Goal: Task Accomplishment & Management: Use online tool/utility

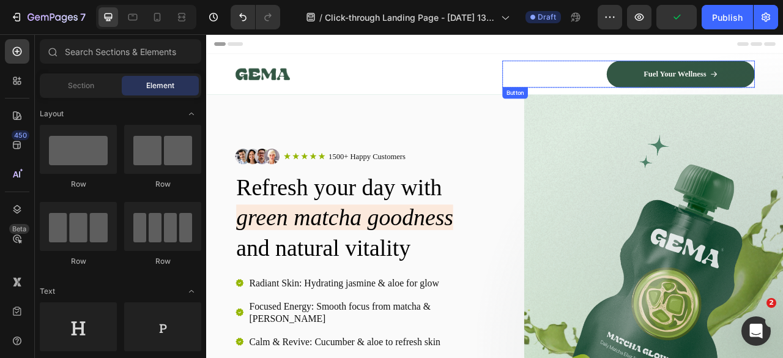
click at [657, 82] on div "Fuel Your Wellness Button" at bounding box center [742, 85] width 321 height 34
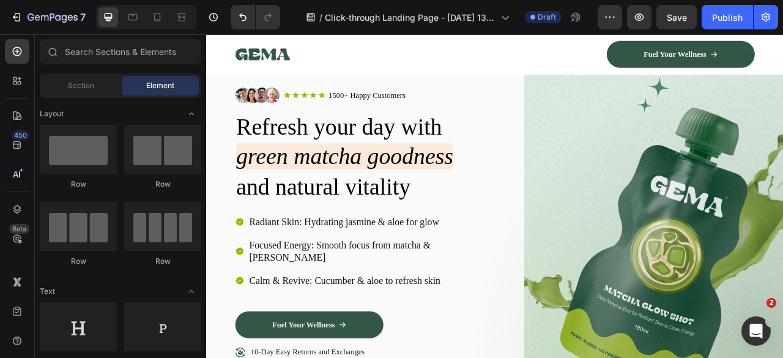
scroll to position [115, 0]
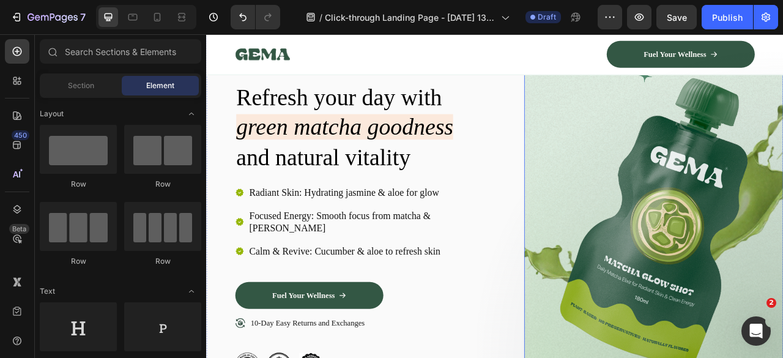
click at [678, 239] on img at bounding box center [775, 267] width 330 height 542
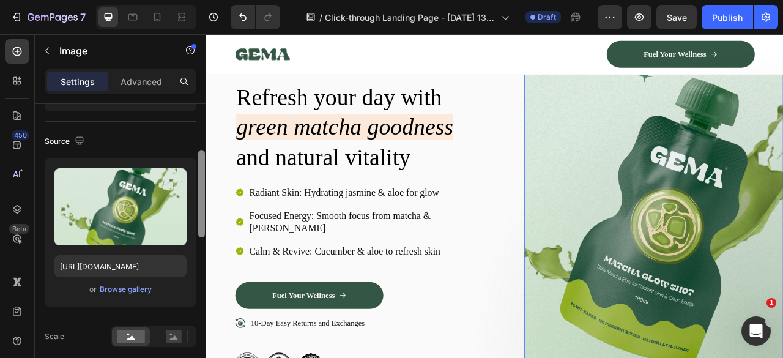
scroll to position [92, 0]
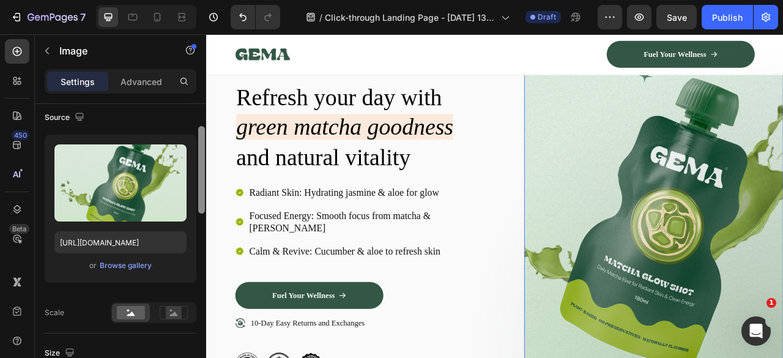
drag, startPoint x: 201, startPoint y: 174, endPoint x: 201, endPoint y: 202, distance: 28.1
click at [201, 202] on div at bounding box center [201, 169] width 7 height 87
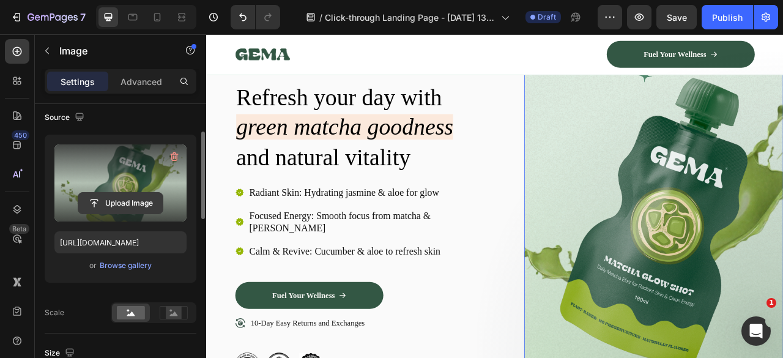
click at [117, 205] on input "file" at bounding box center [120, 203] width 84 height 21
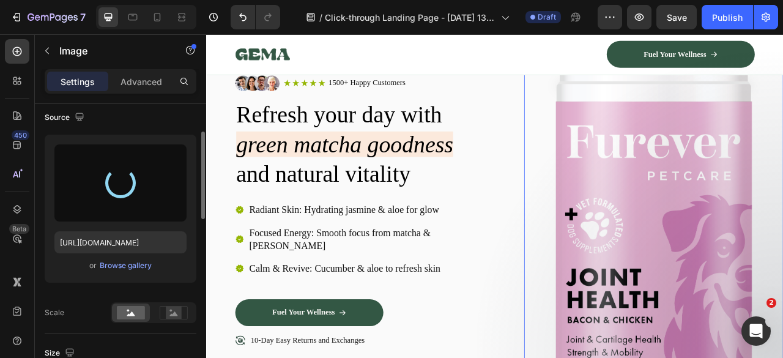
type input "[URL][DOMAIN_NAME]"
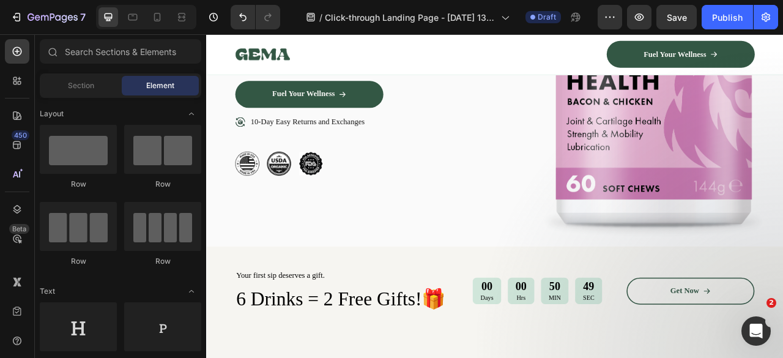
scroll to position [228, 0]
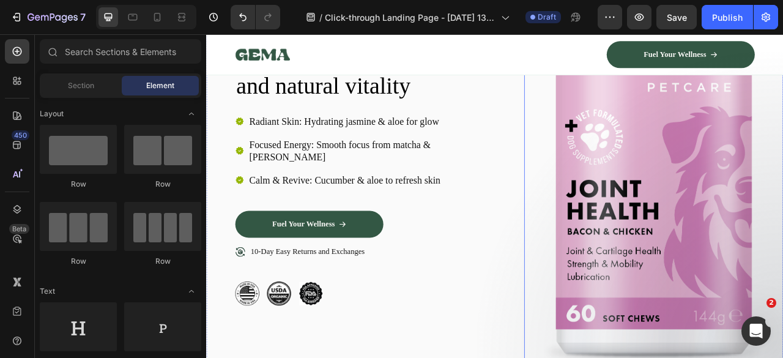
click at [777, 275] on img at bounding box center [775, 176] width 330 height 585
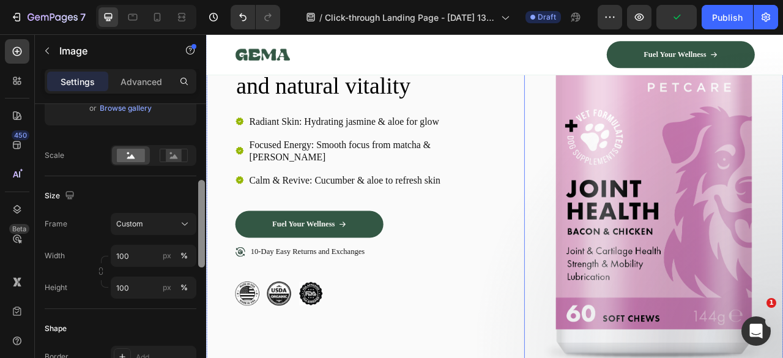
drag, startPoint x: 410, startPoint y: 178, endPoint x: 207, endPoint y: 266, distance: 221.3
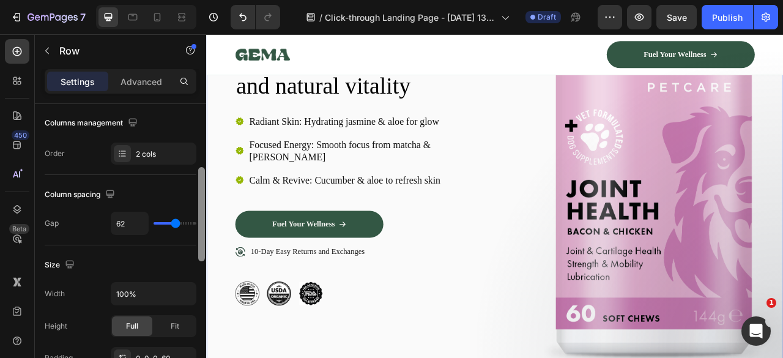
scroll to position [189, 0]
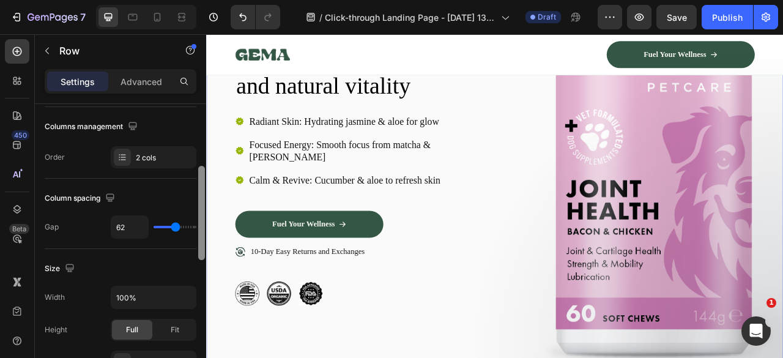
click at [166, 201] on div "Column spacing" at bounding box center [121, 198] width 152 height 20
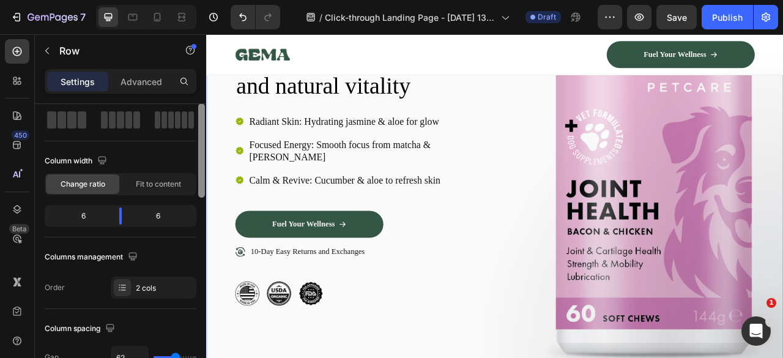
scroll to position [37, 0]
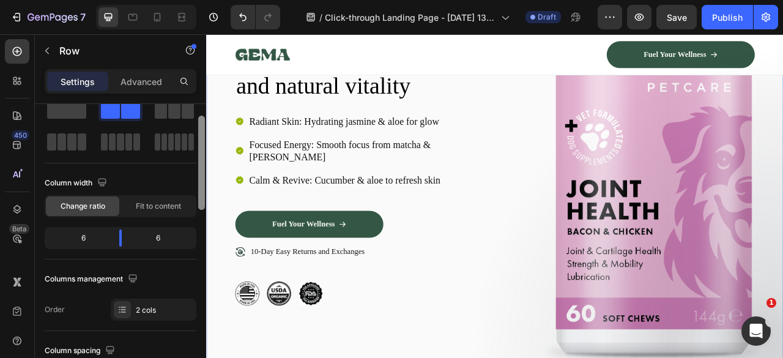
drag, startPoint x: 409, startPoint y: 246, endPoint x: 412, endPoint y: 193, distance: 53.9
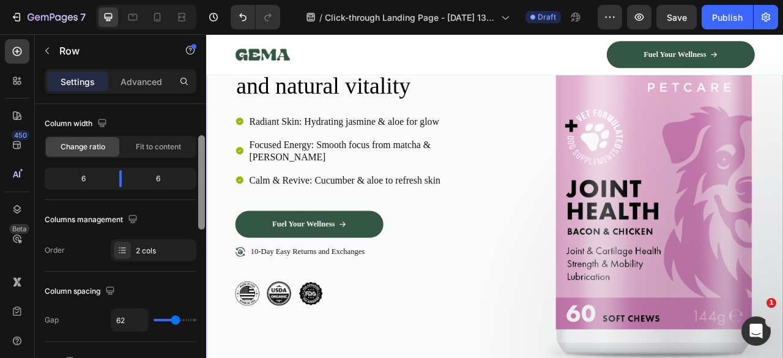
scroll to position [94, 0]
click at [168, 181] on div "6" at bounding box center [162, 180] width 62 height 17
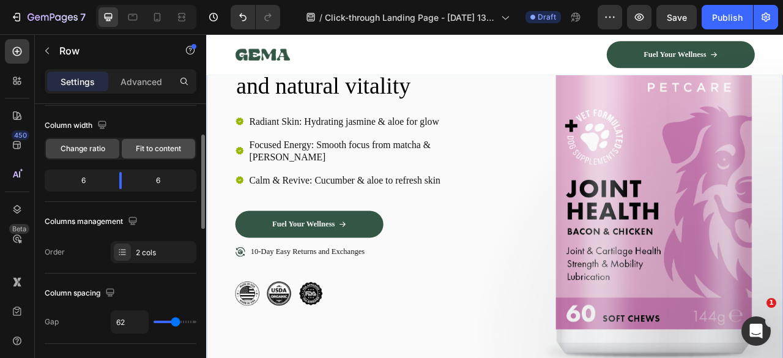
click at [157, 152] on span "Fit to content" at bounding box center [158, 148] width 45 height 11
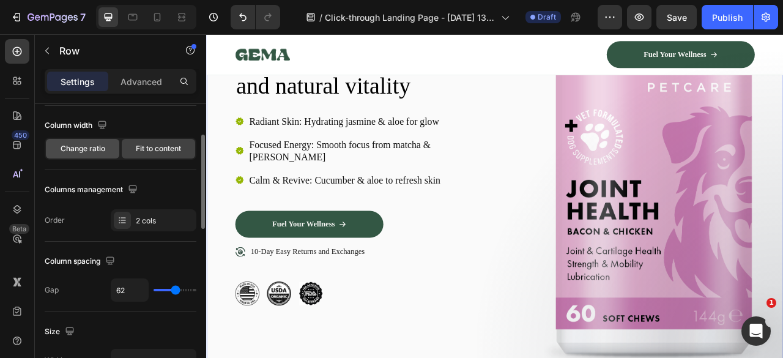
click at [87, 152] on span "Change ratio" at bounding box center [83, 148] width 45 height 11
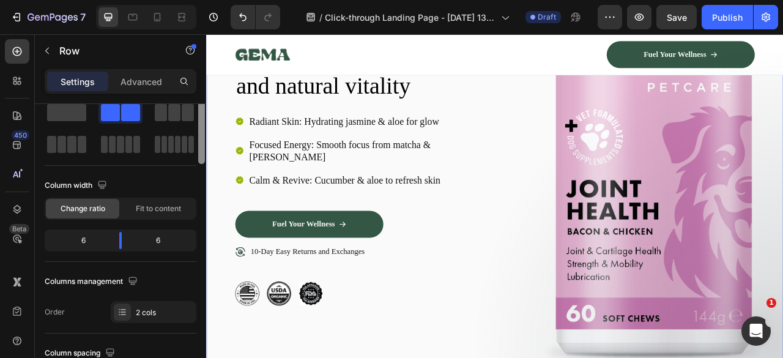
scroll to position [0, 0]
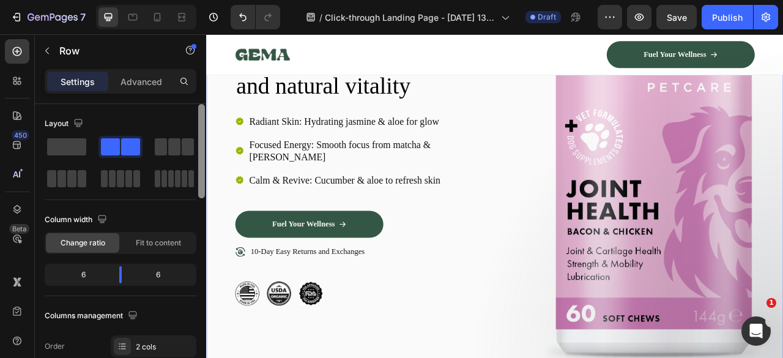
drag, startPoint x: 202, startPoint y: 205, endPoint x: 205, endPoint y: 142, distance: 63.1
click at [205, 142] on div at bounding box center [201, 248] width 9 height 289
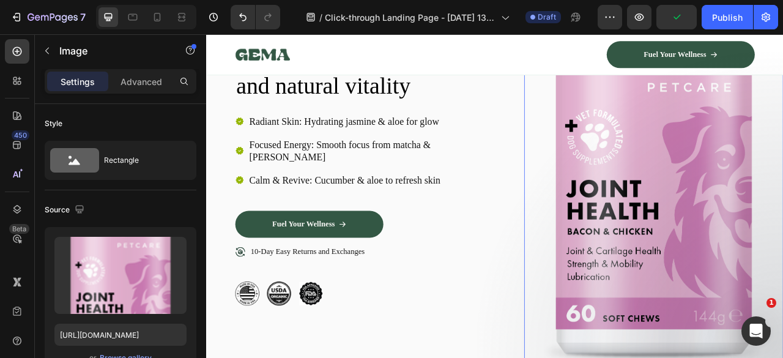
click at [775, 239] on img at bounding box center [775, 176] width 330 height 585
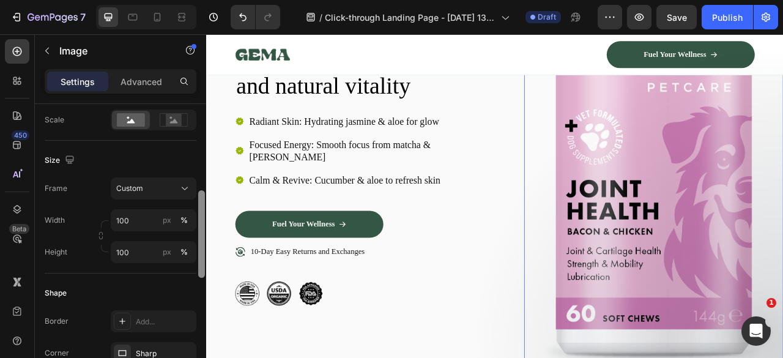
scroll to position [289, 0]
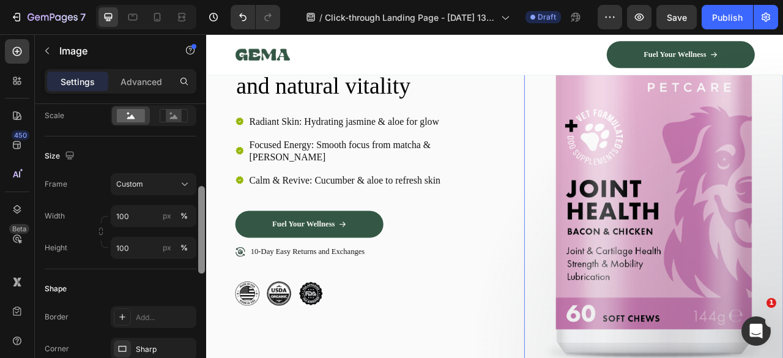
drag, startPoint x: 201, startPoint y: 158, endPoint x: 198, endPoint y: 246, distance: 88.1
click at [198, 246] on div at bounding box center [201, 244] width 9 height 289
click at [148, 190] on button "Custom" at bounding box center [154, 184] width 86 height 22
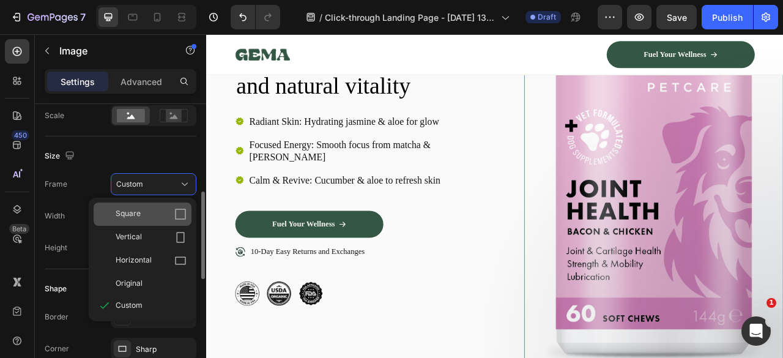
click at [161, 219] on div "Square" at bounding box center [151, 214] width 71 height 12
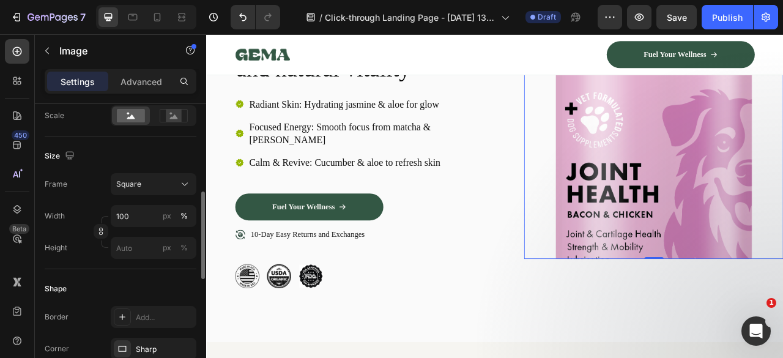
scroll to position [201, 0]
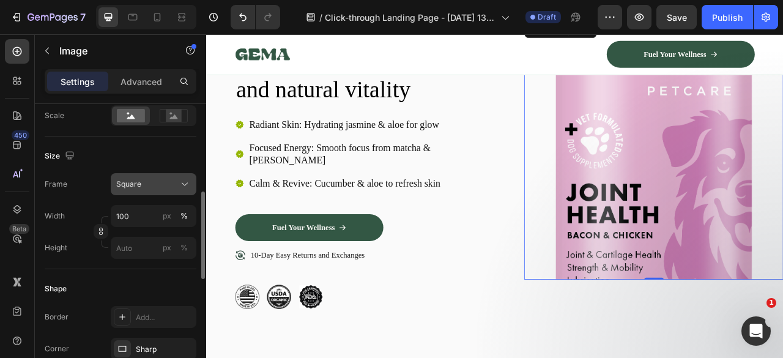
click at [170, 185] on div "Square" at bounding box center [146, 184] width 60 height 11
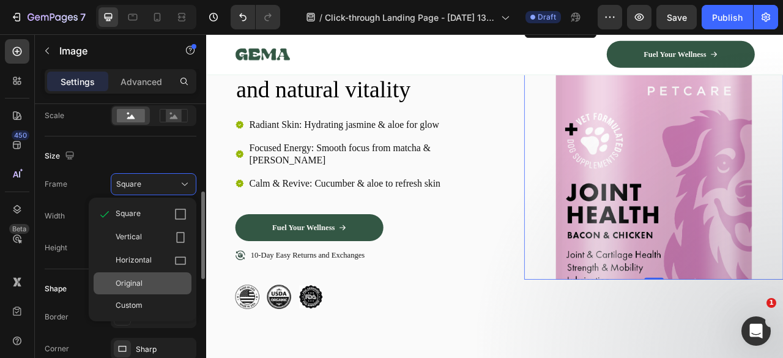
click at [147, 281] on div "Original" at bounding box center [151, 283] width 71 height 11
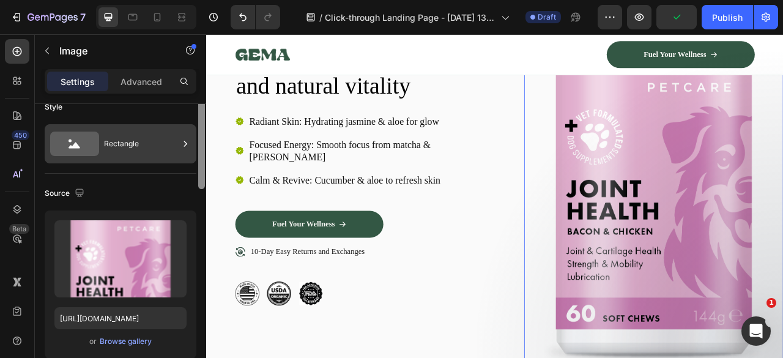
scroll to position [0, 0]
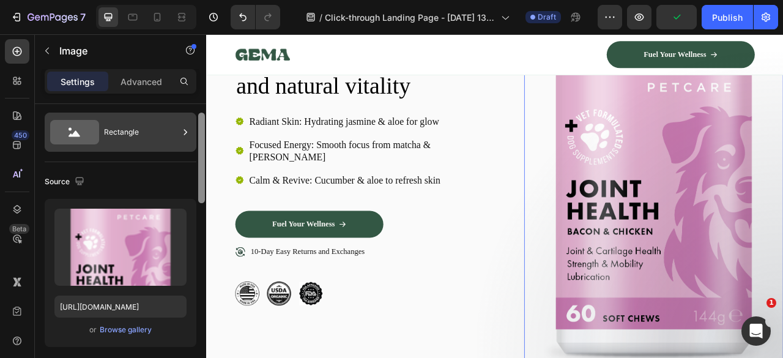
drag, startPoint x: 201, startPoint y: 232, endPoint x: 193, endPoint y: 149, distance: 83.6
click at [196, 149] on div "Style Rectangle Source Upload Image [URL][DOMAIN_NAME] or Browse gallery Size F…" at bounding box center [120, 248] width 171 height 289
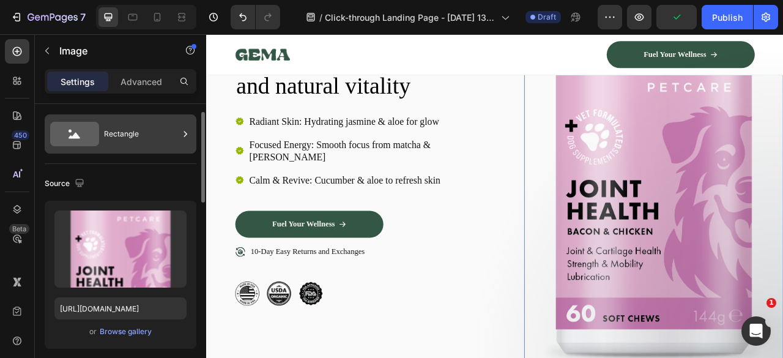
click at [176, 145] on div "Rectangle" at bounding box center [141, 134] width 75 height 28
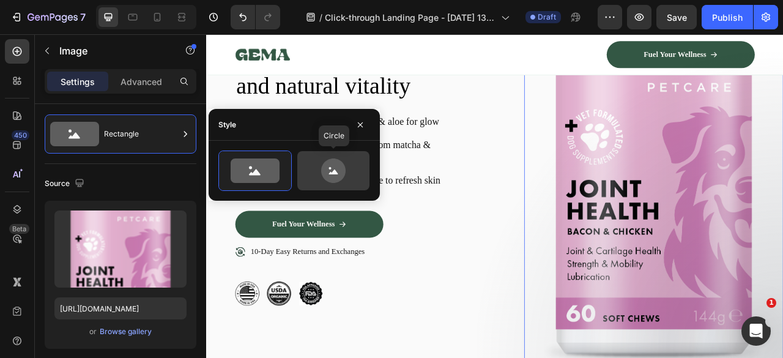
click at [335, 160] on icon at bounding box center [333, 170] width 24 height 24
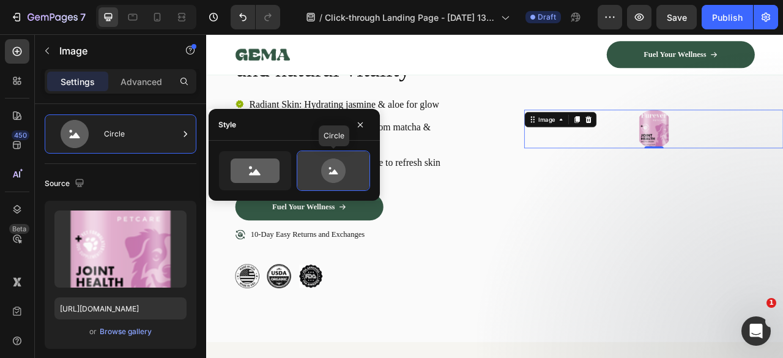
scroll to position [201, 0]
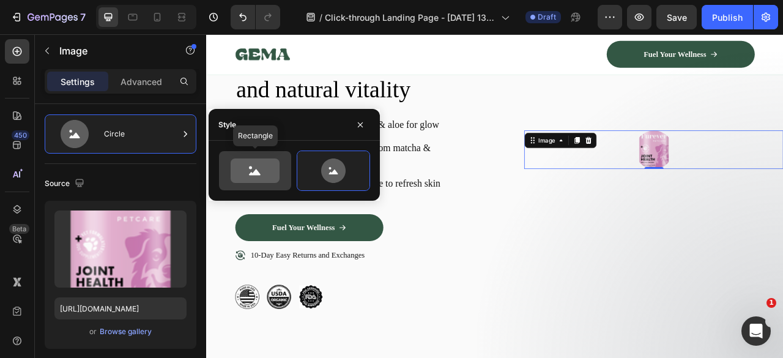
click at [268, 176] on icon at bounding box center [255, 170] width 49 height 24
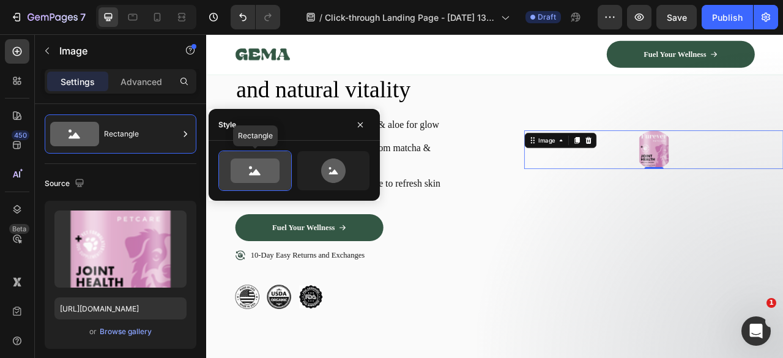
type input "100"
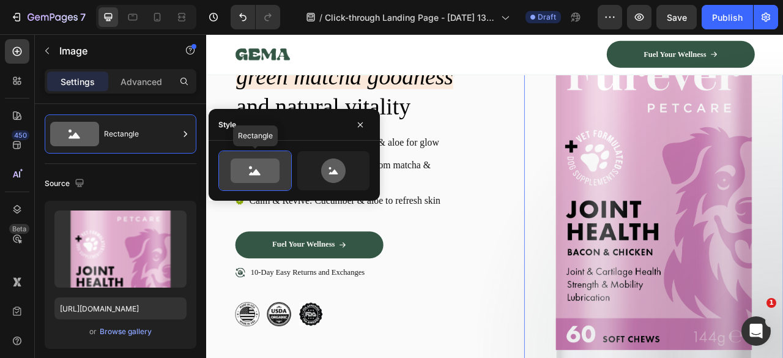
scroll to position [228, 0]
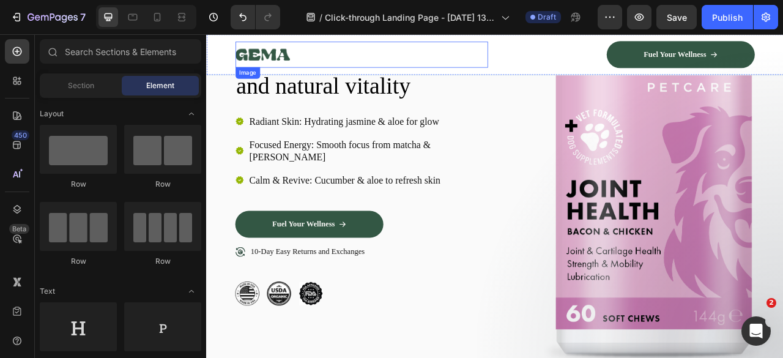
click at [268, 68] on img at bounding box center [277, 59] width 69 height 33
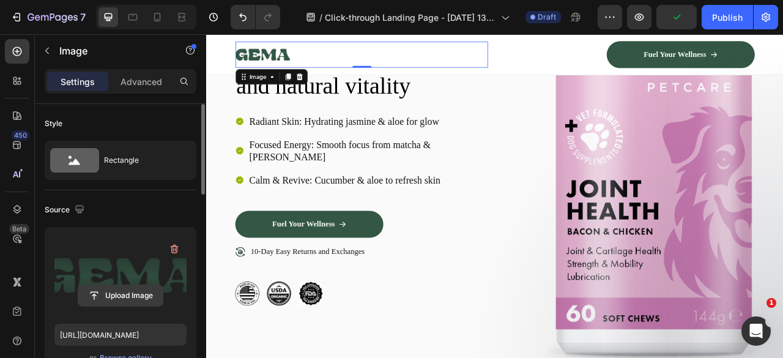
click at [119, 301] on input "file" at bounding box center [120, 295] width 84 height 21
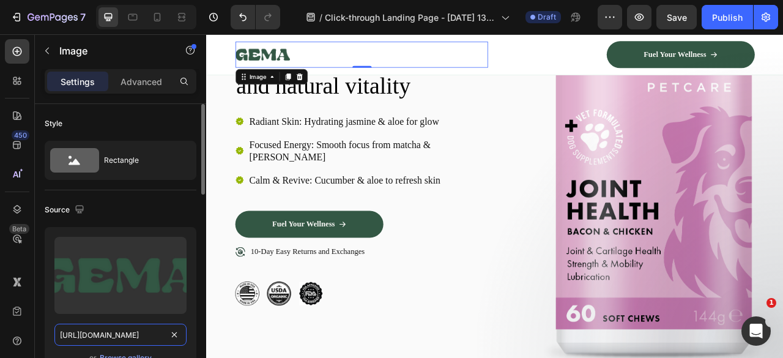
click at [117, 339] on input "[URL][DOMAIN_NAME]" at bounding box center [120, 335] width 132 height 22
click at [129, 355] on div "Browse gallery" at bounding box center [126, 357] width 52 height 11
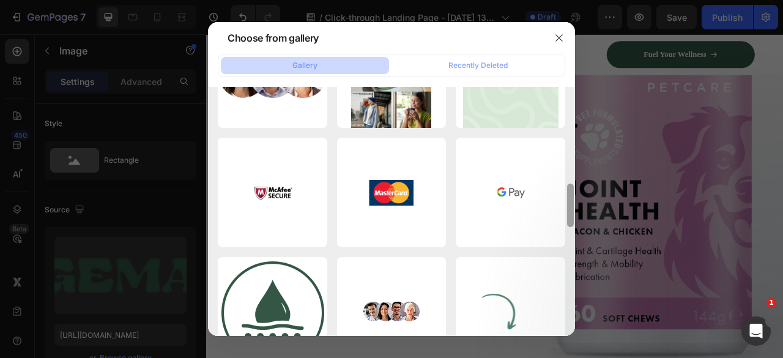
scroll to position [566, 0]
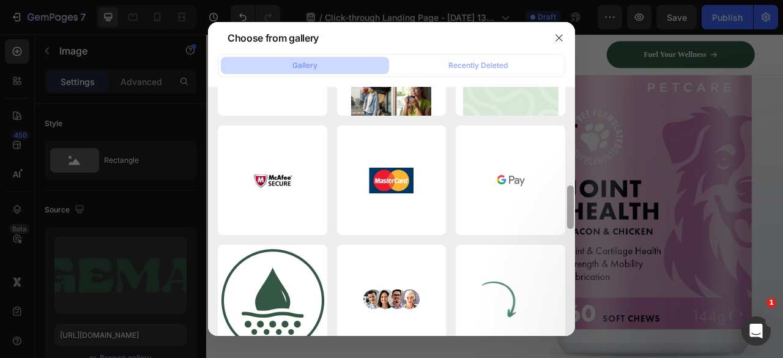
drag, startPoint x: 572, startPoint y: 94, endPoint x: 570, endPoint y: 291, distance: 196.9
click at [570, 291] on div at bounding box center [570, 212] width 9 height 251
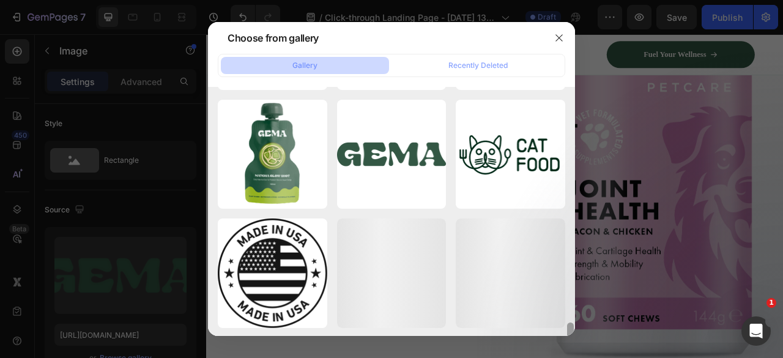
scroll to position [1267, 0]
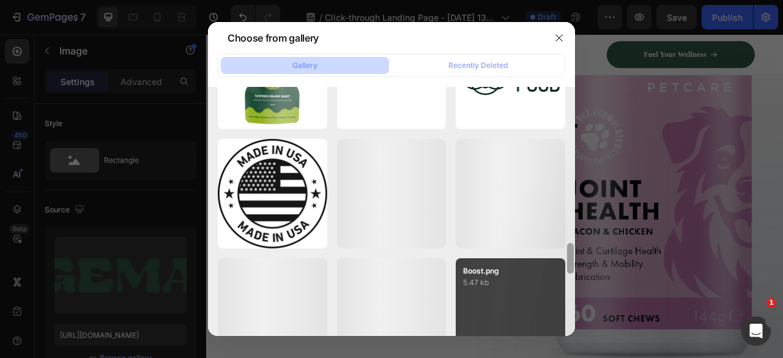
drag, startPoint x: 572, startPoint y: 211, endPoint x: 558, endPoint y: 333, distance: 123.2
click at [558, 333] on div "Furever petcare - Vis...ws.png 178.67 kb faqs.png 5322.29 kb Picture → gempages…" at bounding box center [391, 212] width 367 height 251
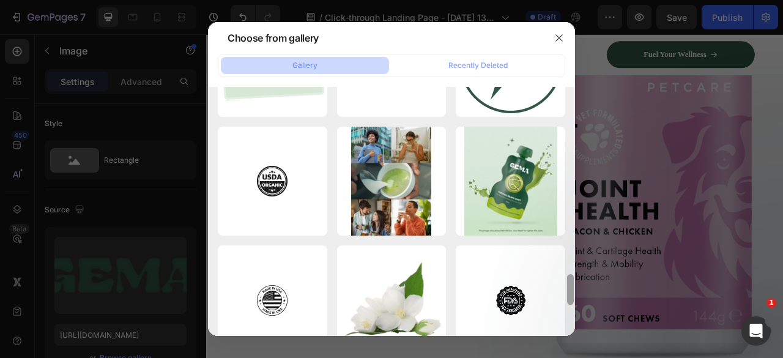
click at [571, 283] on div at bounding box center [570, 212] width 9 height 251
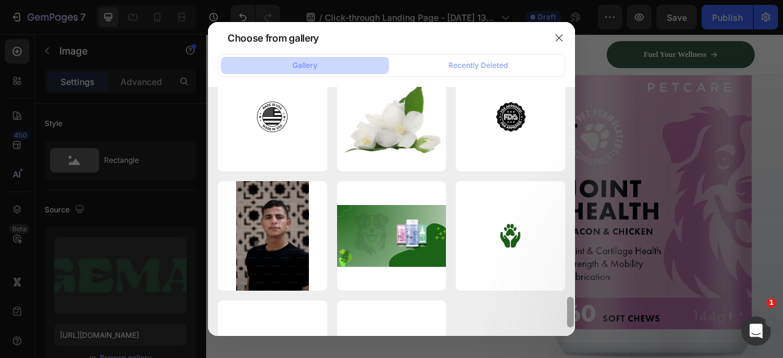
scroll to position [1783, 0]
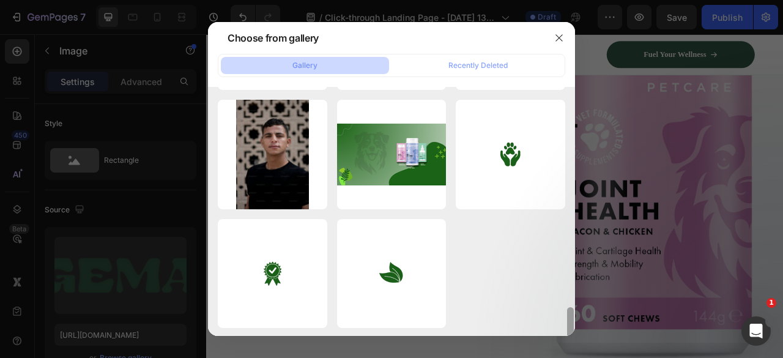
drag, startPoint x: 571, startPoint y: 283, endPoint x: 572, endPoint y: 322, distance: 39.8
click at [572, 322] on div at bounding box center [570, 212] width 9 height 251
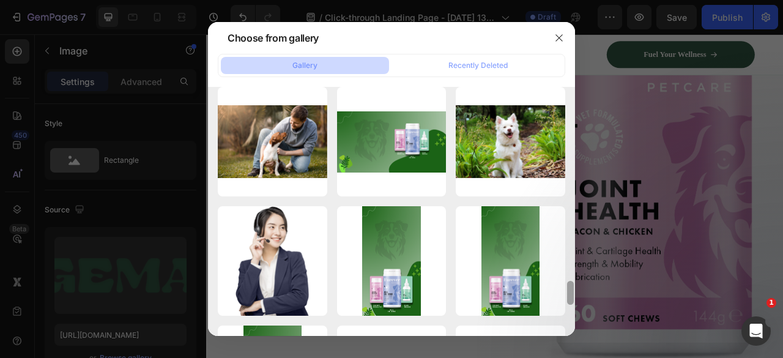
click at [572, 311] on div at bounding box center [570, 212] width 9 height 251
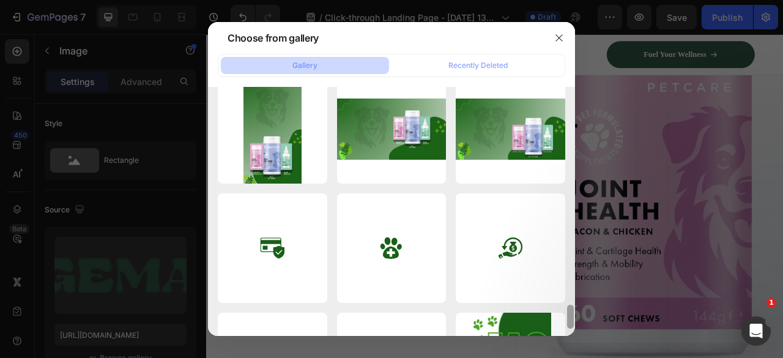
click at [572, 311] on div at bounding box center [570, 317] width 7 height 24
click at [558, 41] on icon "button" at bounding box center [559, 38] width 10 height 10
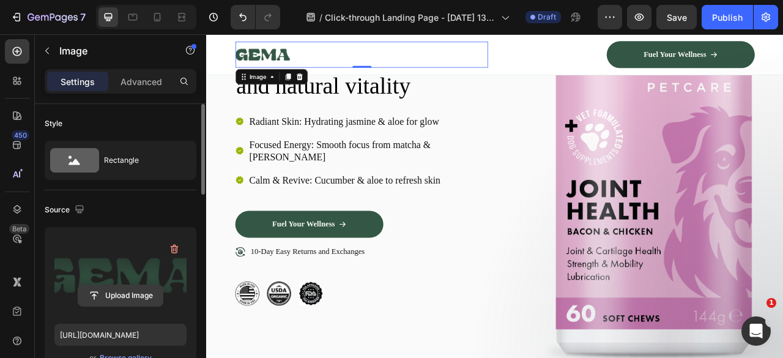
click at [117, 297] on input "file" at bounding box center [120, 295] width 84 height 21
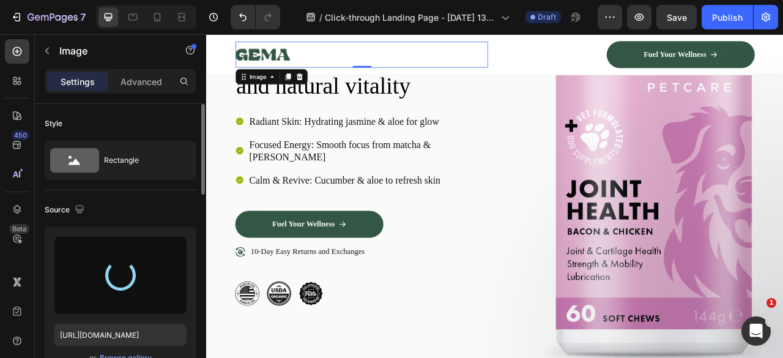
type input "[URL][DOMAIN_NAME]"
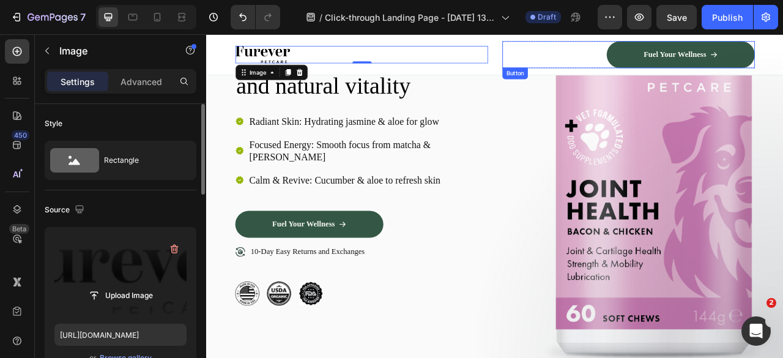
click at [659, 71] on div "Fuel Your Wellness Button" at bounding box center [742, 60] width 321 height 34
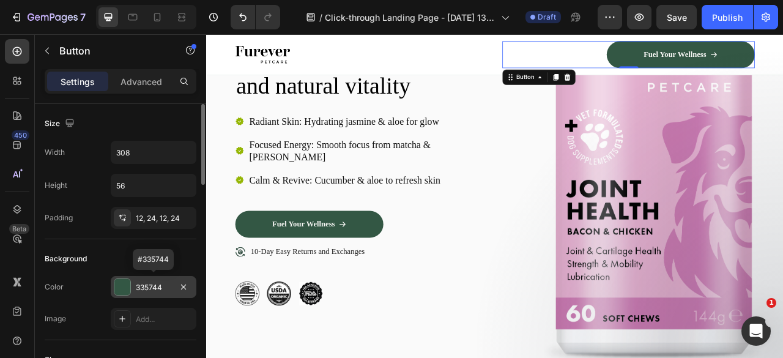
click at [139, 288] on div "335744" at bounding box center [153, 287] width 35 height 11
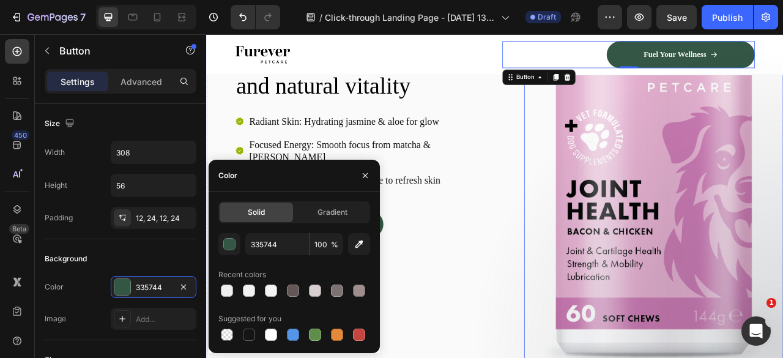
click at [731, 339] on img at bounding box center [775, 176] width 330 height 585
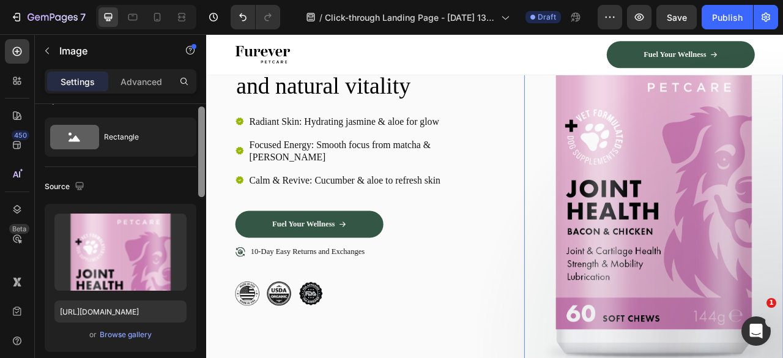
scroll to position [99, 0]
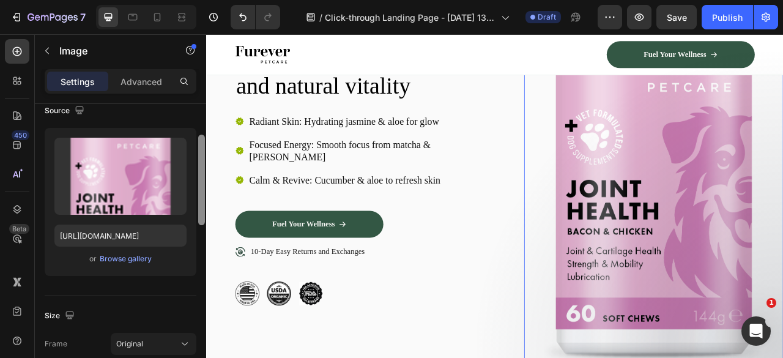
drag, startPoint x: 203, startPoint y: 190, endPoint x: 199, endPoint y: 221, distance: 31.4
click at [199, 221] on div at bounding box center [201, 180] width 7 height 91
click at [146, 80] on p "Advanced" at bounding box center [141, 81] width 42 height 13
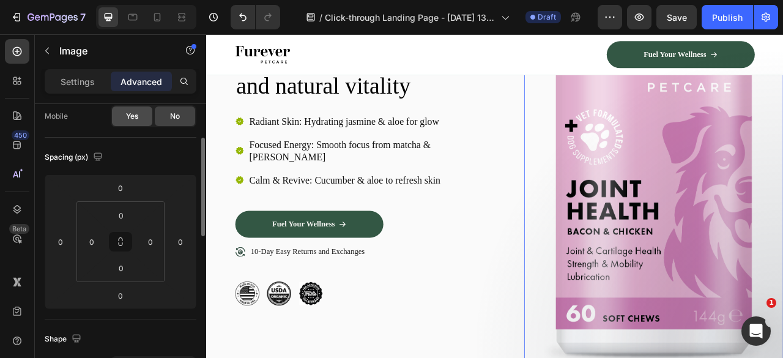
click at [142, 119] on div "Yes" at bounding box center [132, 116] width 40 height 20
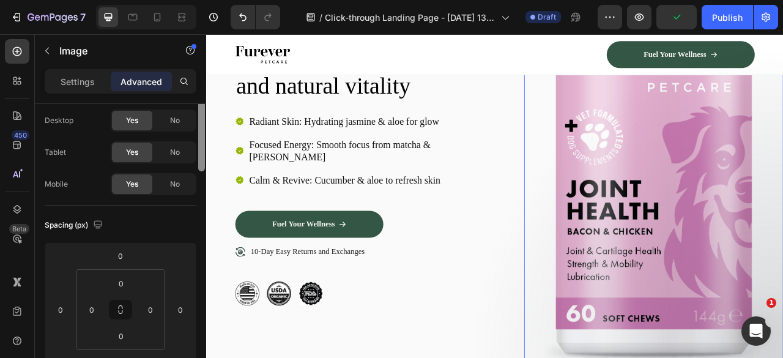
scroll to position [0, 0]
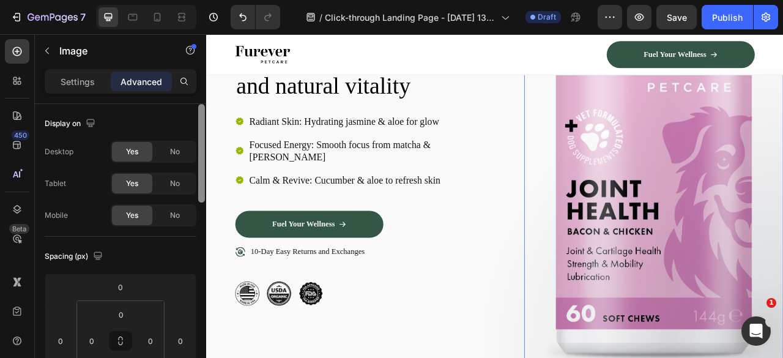
drag, startPoint x: 200, startPoint y: 226, endPoint x: 204, endPoint y: 172, distance: 53.4
click at [204, 172] on div at bounding box center [201, 153] width 7 height 98
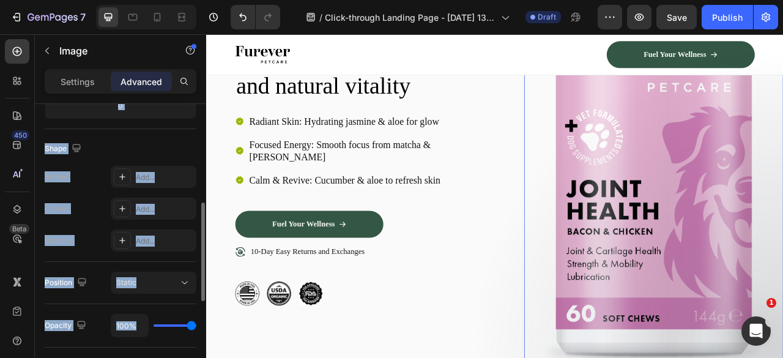
drag, startPoint x: 205, startPoint y: 145, endPoint x: 197, endPoint y: 87, distance: 58.0
click at [197, 87] on div "Settings Advanced Display on Desktop Yes No Tablet Yes No Mobile Yes No Spacing…" at bounding box center [120, 231] width 171 height 324
click at [725, 15] on div "Publish" at bounding box center [727, 17] width 31 height 13
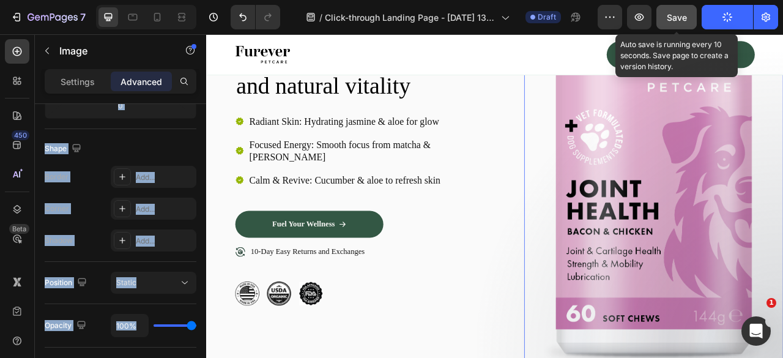
click at [679, 26] on button "Save" at bounding box center [676, 17] width 40 height 24
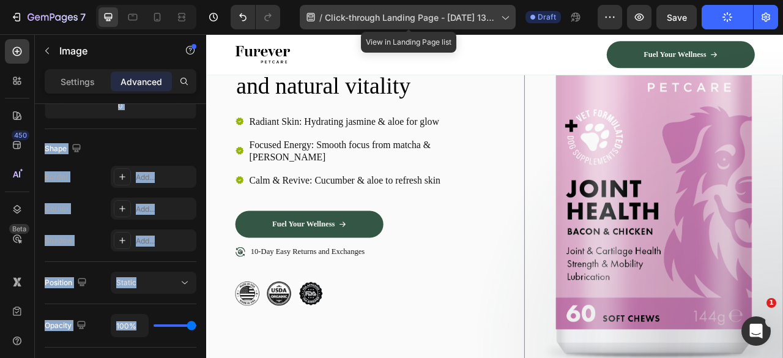
click at [410, 17] on span "Click-through Landing Page - [DATE] 13:53:48" at bounding box center [410, 17] width 171 height 13
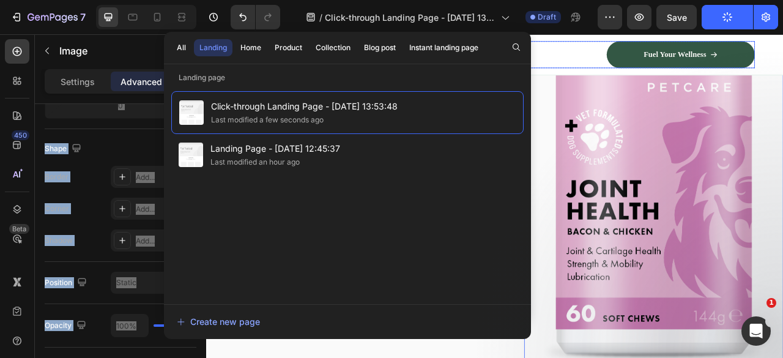
click at [633, 73] on div "Fuel Your Wellness Button" at bounding box center [742, 60] width 321 height 34
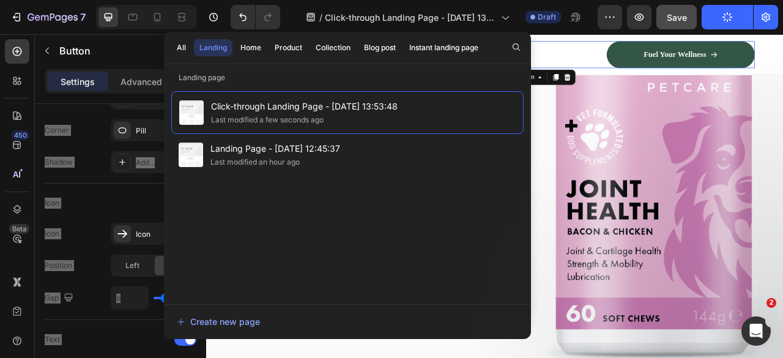
scroll to position [0, 0]
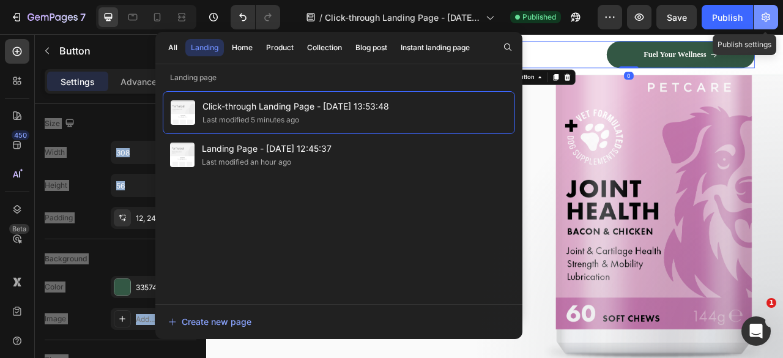
click at [760, 23] on icon "button" at bounding box center [766, 17] width 12 height 12
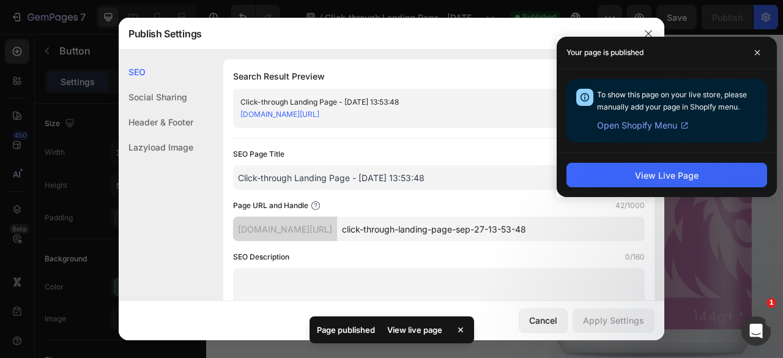
click at [488, 65] on div "Search Result Preview Click-through Landing Page - [DATE] 13:53:48 [DOMAIN_NAME…" at bounding box center [438, 195] width 431 height 272
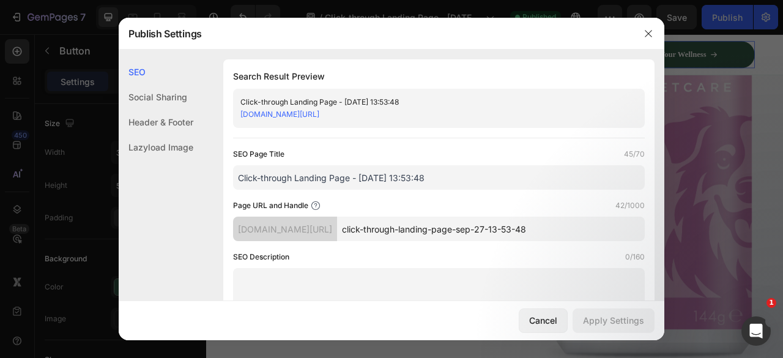
click at [319, 118] on link "[DOMAIN_NAME][URL]" at bounding box center [279, 113] width 79 height 9
click at [651, 35] on icon "button" at bounding box center [648, 34] width 10 height 10
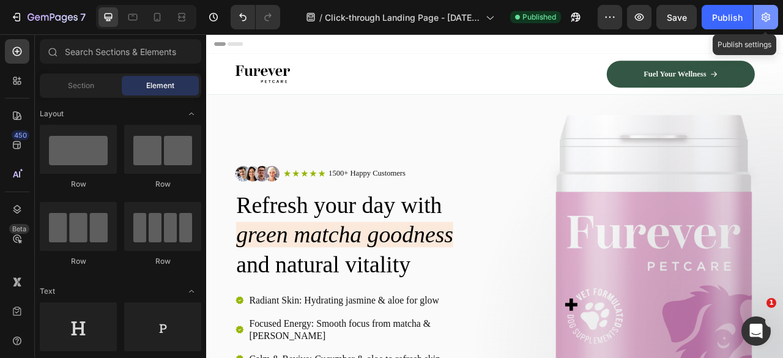
click at [774, 19] on button "button" at bounding box center [765, 17] width 24 height 24
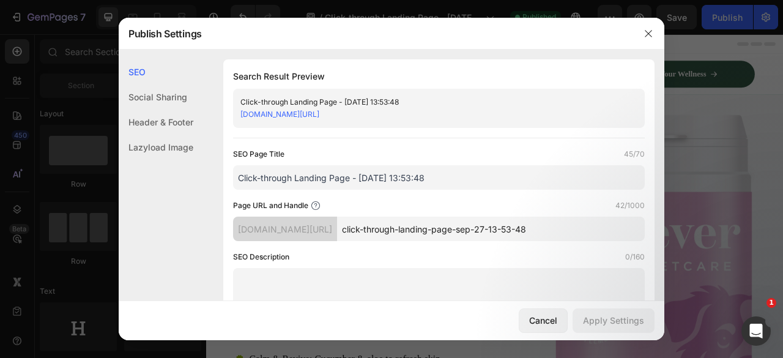
click at [700, 81] on div at bounding box center [391, 179] width 783 height 358
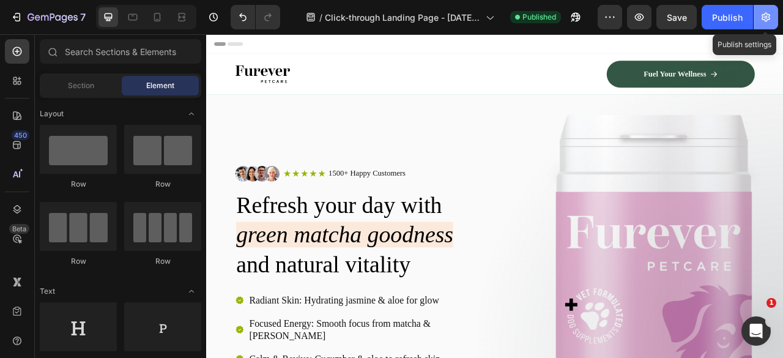
click at [777, 18] on button "button" at bounding box center [765, 17] width 24 height 24
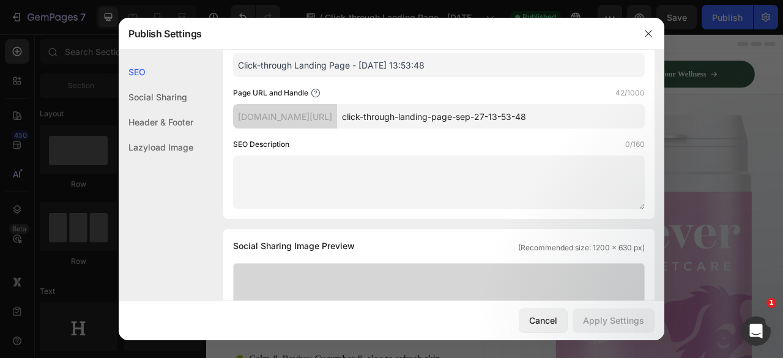
scroll to position [104, 0]
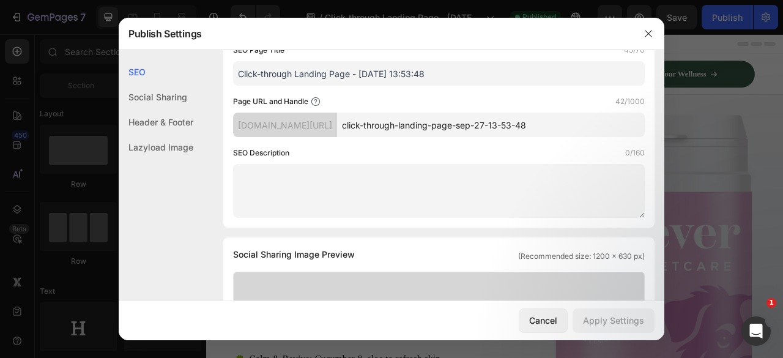
click at [409, 124] on input "click-through-landing-page-sep-27-13-53-48" at bounding box center [491, 125] width 308 height 24
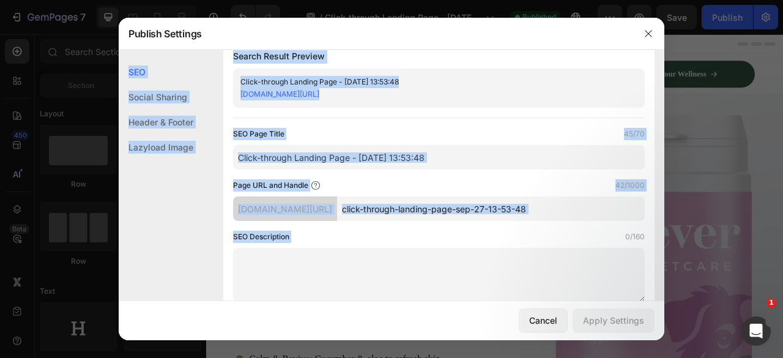
scroll to position [0, 0]
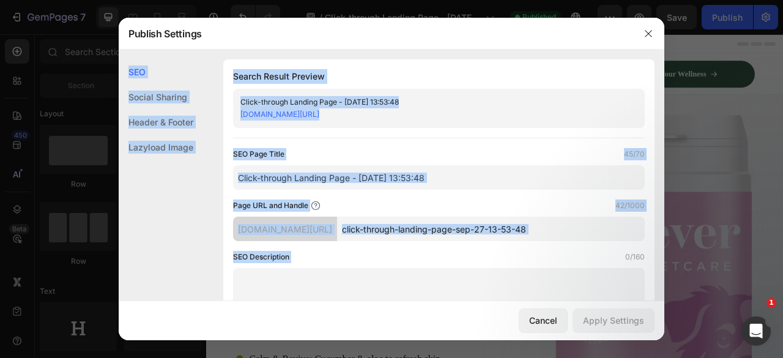
drag, startPoint x: 579, startPoint y: 152, endPoint x: 596, endPoint y: 51, distance: 102.4
click at [596, 51] on div "SEO Social Sharing Header & Footer Lazyload Image SEO Search Result Preview Cli…" at bounding box center [392, 175] width 546 height 251
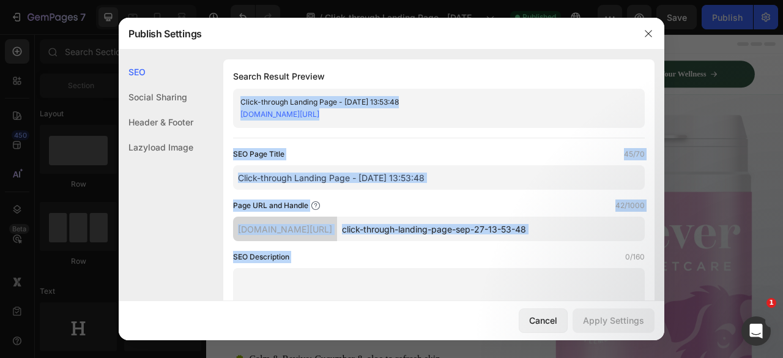
click at [596, 51] on div "SEO Social Sharing Header & Footer Lazyload Image SEO Search Result Preview Cli…" at bounding box center [392, 175] width 546 height 251
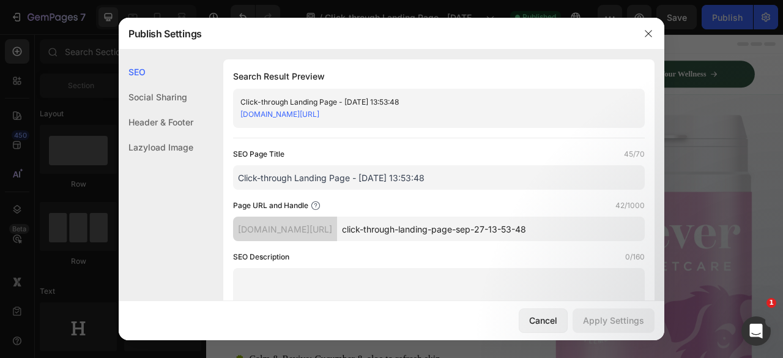
click at [596, 51] on div "SEO Social Sharing Header & Footer Lazyload Image SEO Search Result Preview Cli…" at bounding box center [392, 175] width 546 height 251
click at [643, 31] on icon "button" at bounding box center [648, 34] width 10 height 10
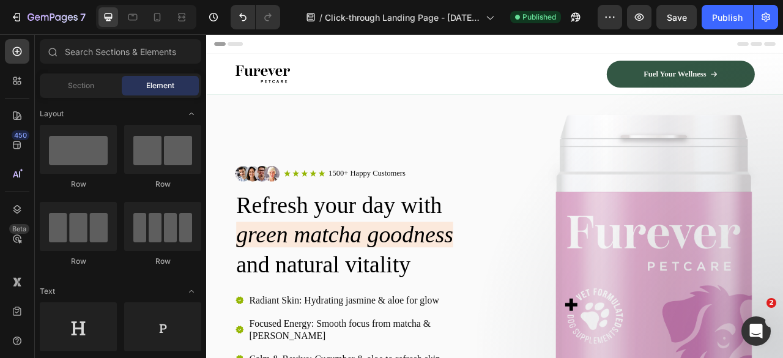
click at [223, 42] on div "Header" at bounding box center [235, 46] width 45 height 15
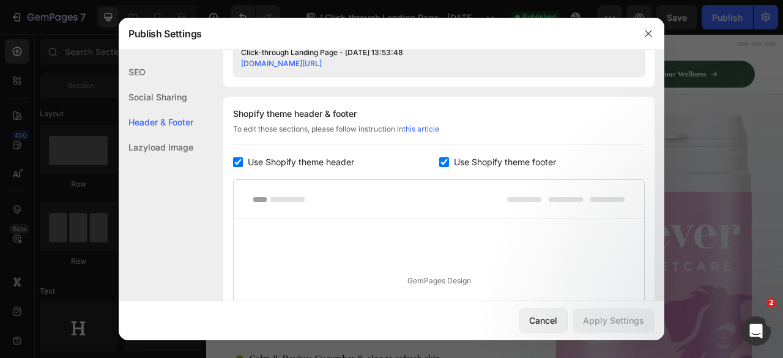
scroll to position [572, 0]
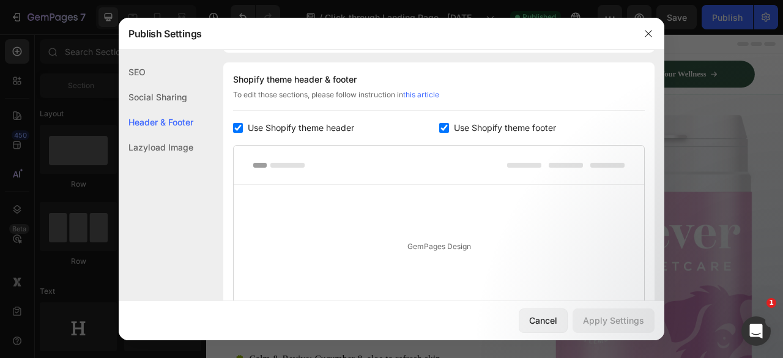
click at [241, 128] on input "checkbox" at bounding box center [238, 128] width 10 height 10
checkbox input "false"
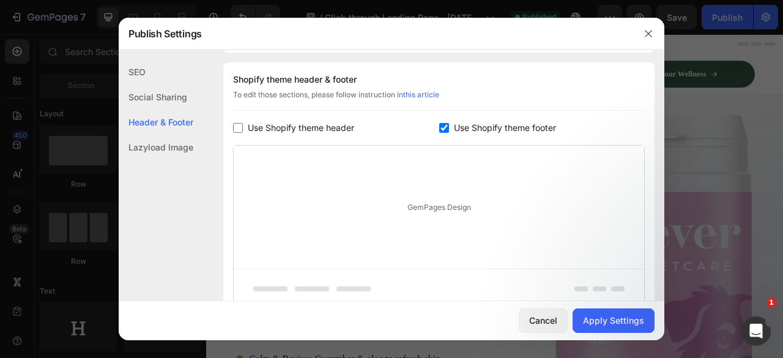
click at [443, 131] on input "checkbox" at bounding box center [444, 128] width 10 height 10
checkbox input "false"
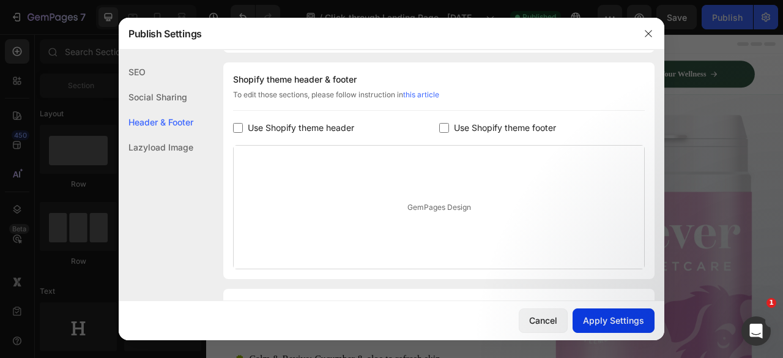
click at [610, 325] on div "Apply Settings" at bounding box center [613, 320] width 61 height 13
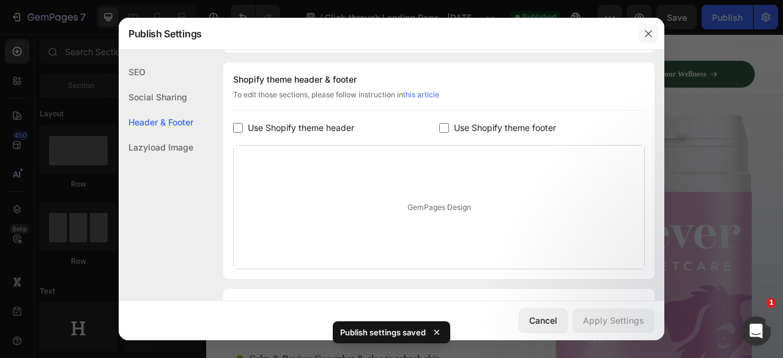
click at [644, 27] on button "button" at bounding box center [648, 34] width 20 height 20
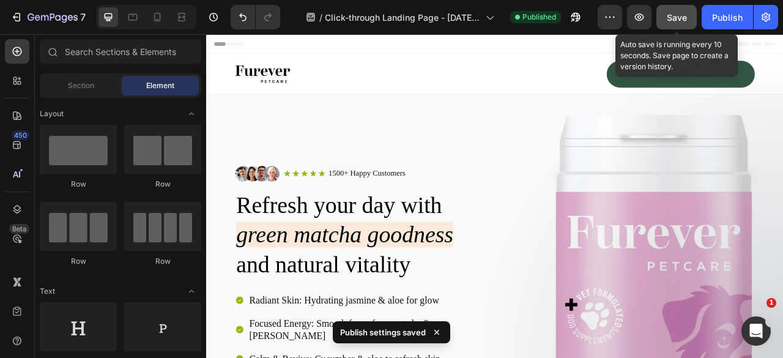
click at [689, 7] on button "Save" at bounding box center [676, 17] width 40 height 24
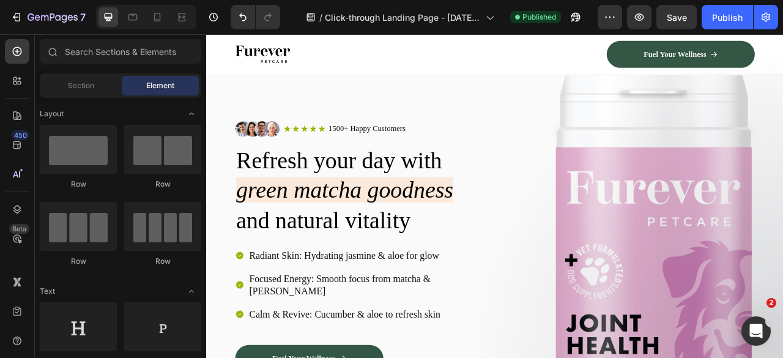
scroll to position [0, 0]
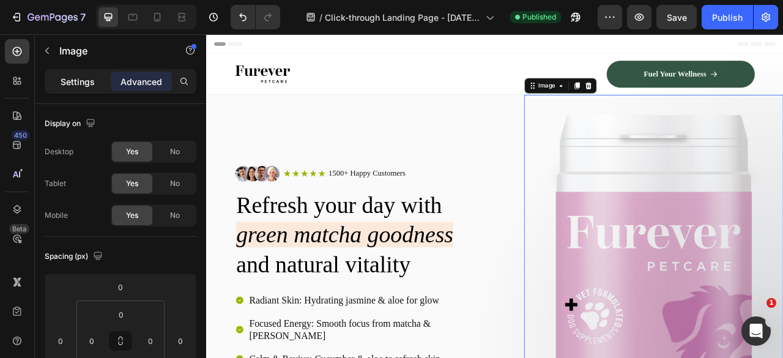
click at [91, 79] on p "Settings" at bounding box center [78, 81] width 34 height 13
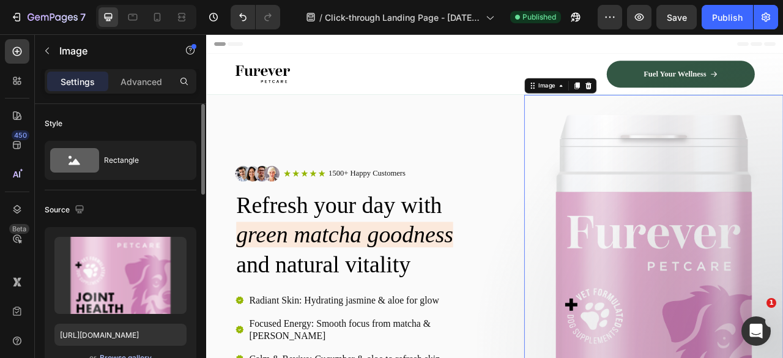
click at [128, 353] on div "Browse gallery" at bounding box center [126, 357] width 52 height 11
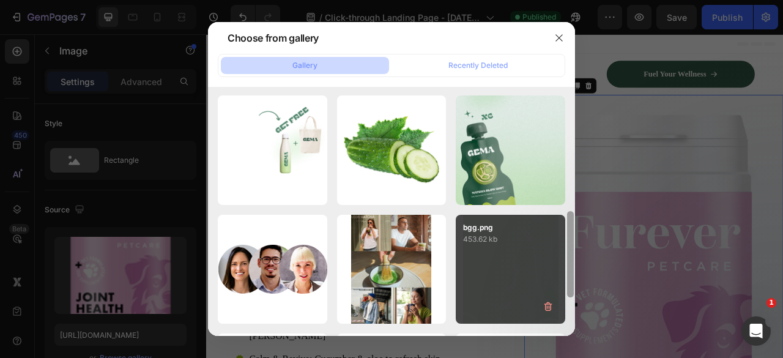
drag, startPoint x: 568, startPoint y: 103, endPoint x: 546, endPoint y: 229, distance: 128.0
click at [546, 229] on div "Furever petcare - Vis...ws.png 178.67 kb faqs.png 5322.29 kb Picture → gempages…" at bounding box center [391, 212] width 367 height 251
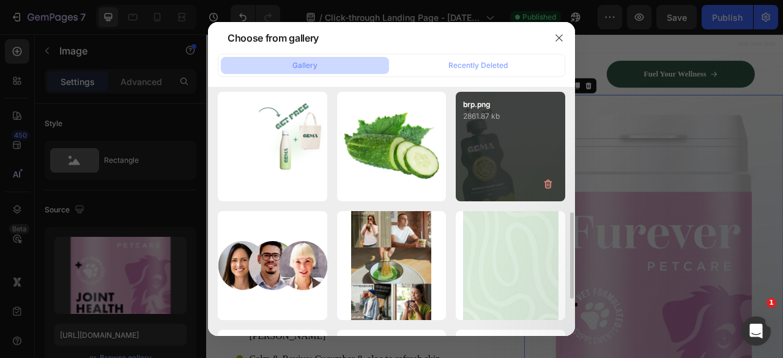
click at [506, 158] on div "brp.png 2861.87 kb" at bounding box center [510, 146] width 109 height 109
type input "[URL][DOMAIN_NAME]"
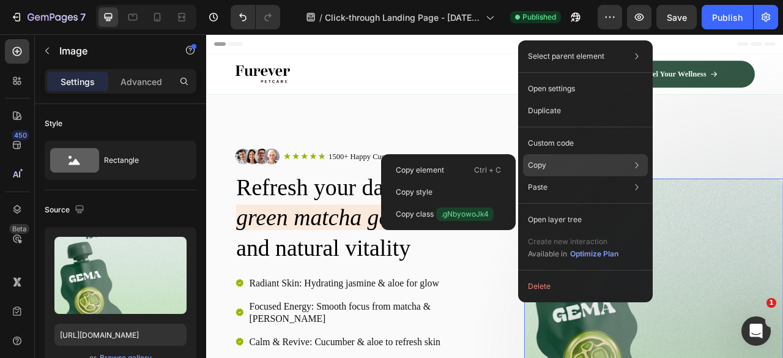
click at [550, 165] on div "Copy Copy element Ctrl + C Copy style Copy class .gNbyowoJk4" at bounding box center [585, 165] width 125 height 22
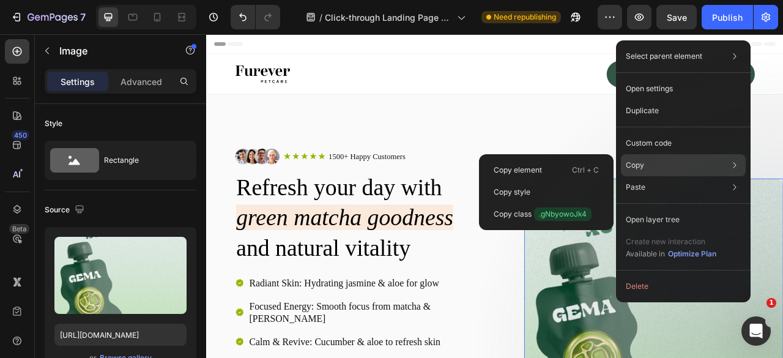
click at [658, 171] on div "Copy Copy element Ctrl + C Copy style Copy class .gNbyowoJk4" at bounding box center [683, 165] width 125 height 22
click at [671, 164] on div "Copy Copy element Ctrl + C Copy style Copy class .gNbyowoJk4" at bounding box center [683, 165] width 125 height 22
click at [587, 165] on p "Ctrl + C" at bounding box center [585, 170] width 27 height 12
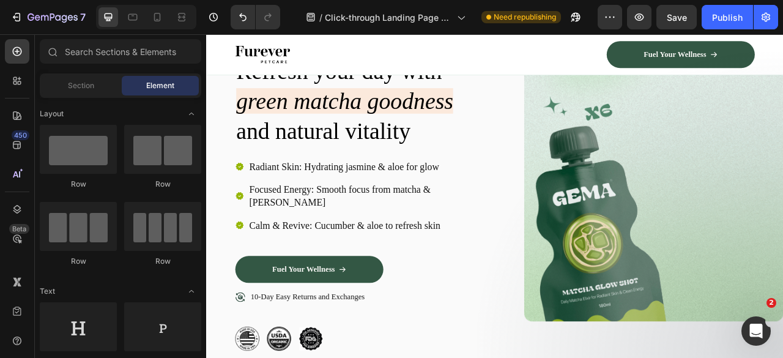
scroll to position [180, 0]
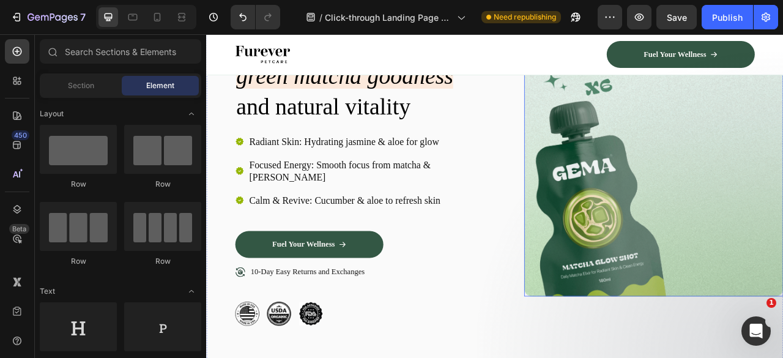
click at [782, 265] on img at bounding box center [775, 203] width 330 height 330
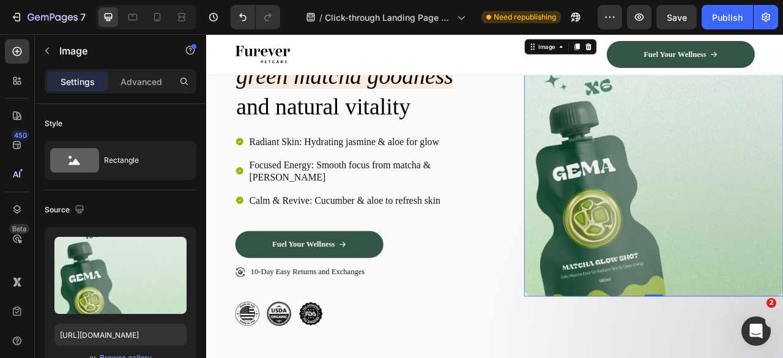
click at [716, 191] on img at bounding box center [775, 203] width 330 height 330
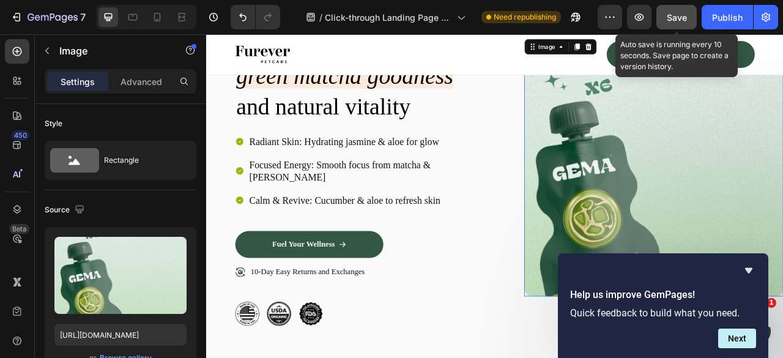
click at [679, 23] on div "Save" at bounding box center [677, 17] width 20 height 13
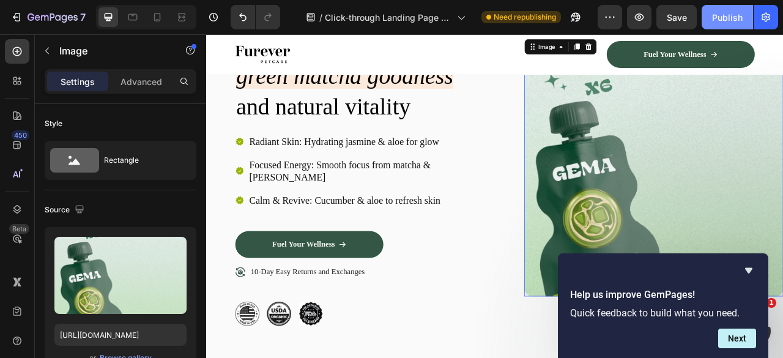
click at [736, 24] on button "Publish" at bounding box center [726, 17] width 51 height 24
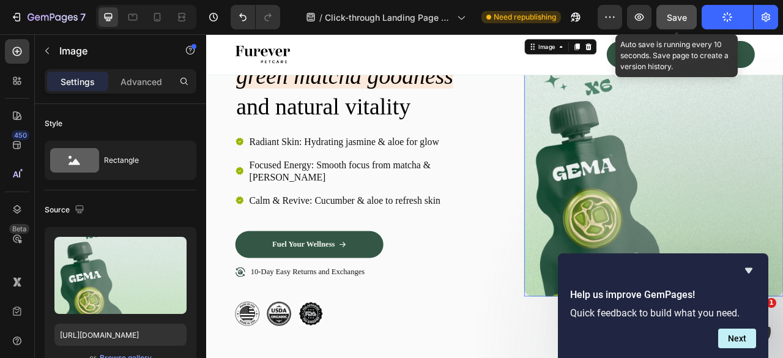
click at [667, 26] on button "Save" at bounding box center [676, 17] width 40 height 24
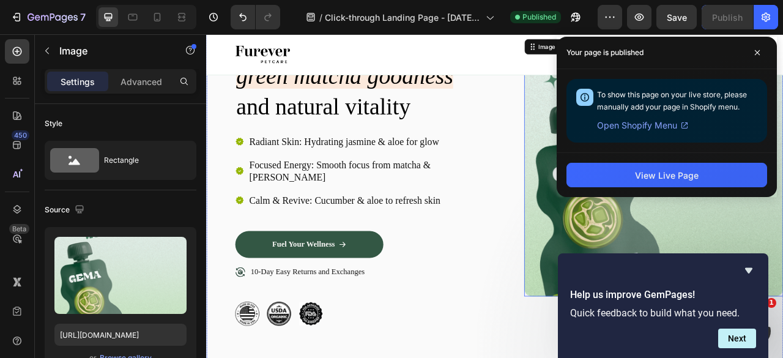
type input "[URL][DOMAIN_NAME]"
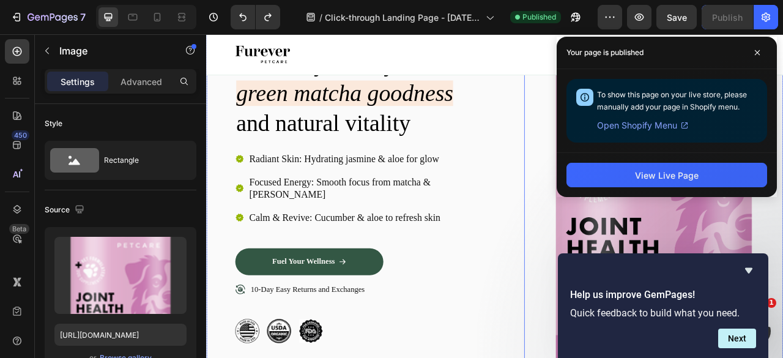
scroll to position [207, 0]
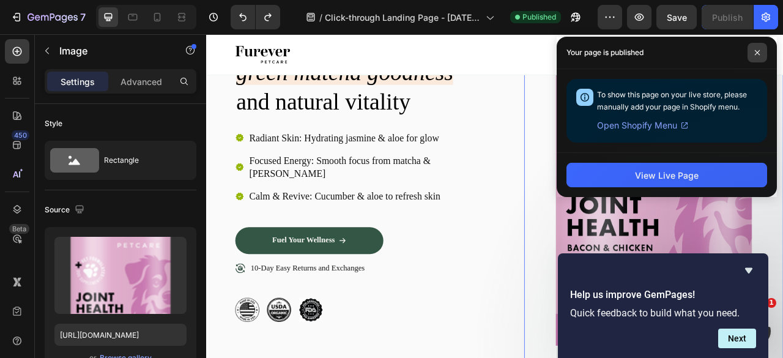
click at [761, 50] on span at bounding box center [757, 53] width 20 height 20
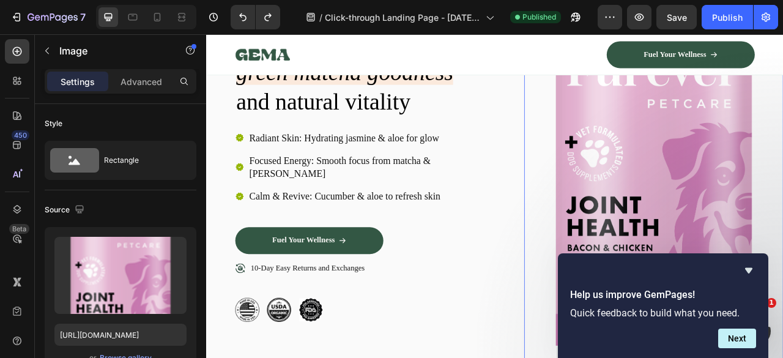
type input "80"
type input "100"
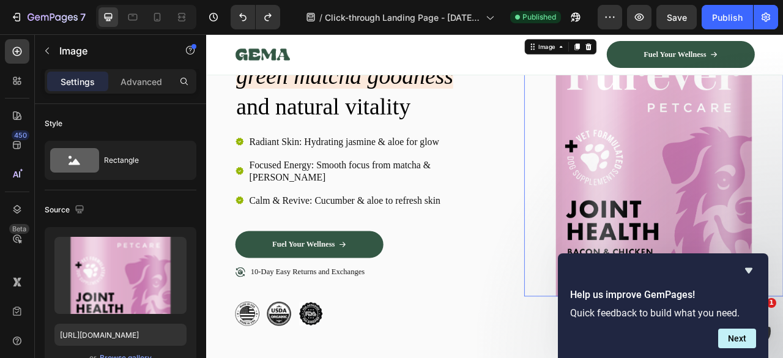
type input "100"
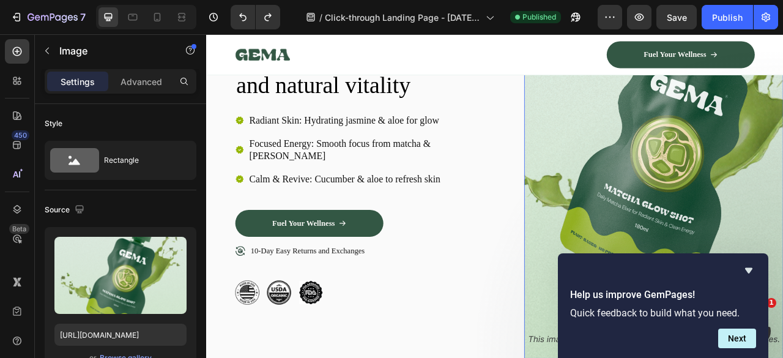
type input "[URL][DOMAIN_NAME]"
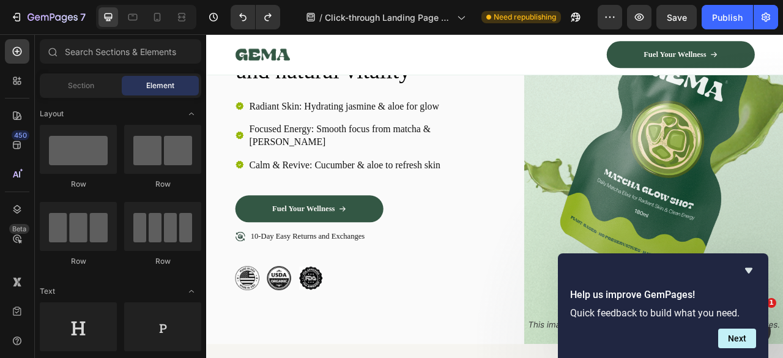
scroll to position [255, 0]
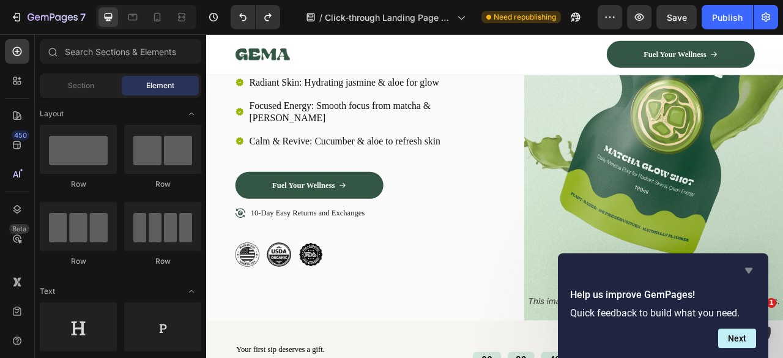
click at [751, 271] on icon "Hide survey" at bounding box center [748, 270] width 15 height 15
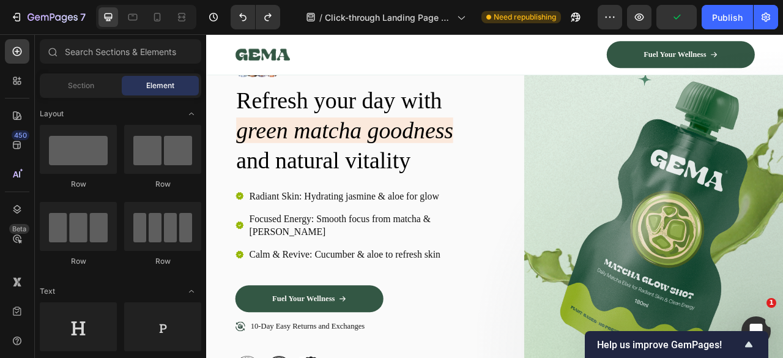
scroll to position [44, 0]
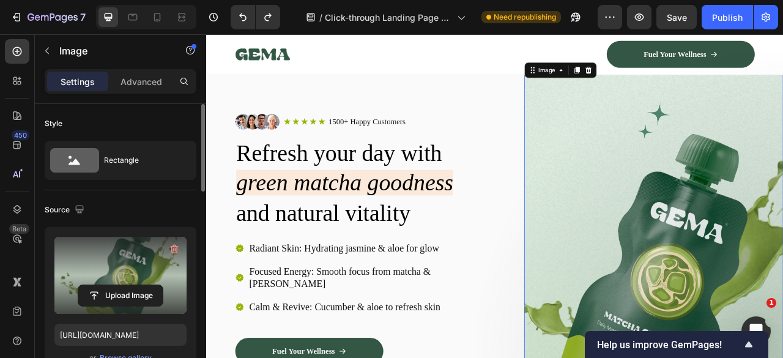
click at [138, 264] on label at bounding box center [120, 275] width 132 height 77
click at [138, 285] on input "file" at bounding box center [120, 295] width 84 height 21
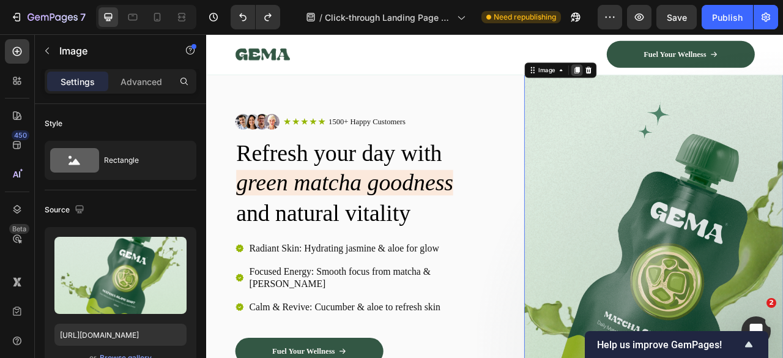
click at [673, 81] on icon at bounding box center [677, 80] width 10 height 10
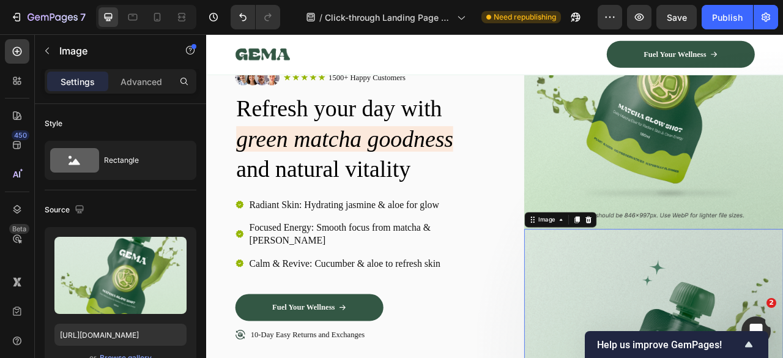
scroll to position [416, 0]
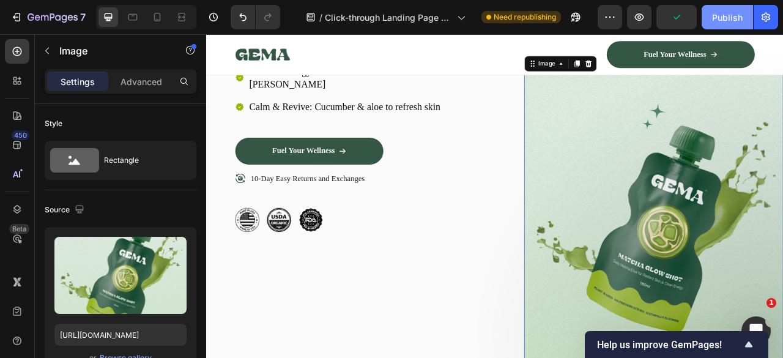
click at [724, 23] on div "Publish" at bounding box center [727, 17] width 31 height 13
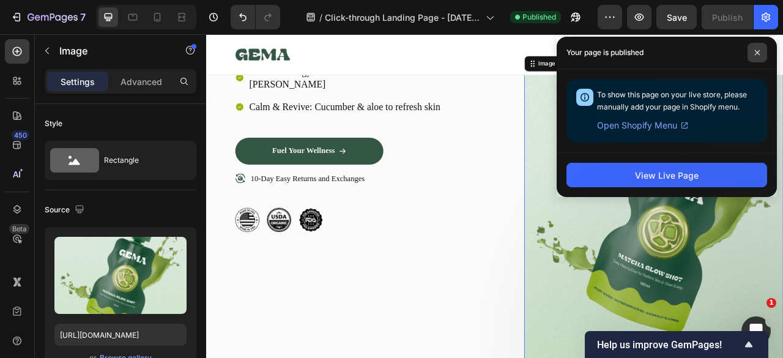
click at [758, 56] on span at bounding box center [757, 53] width 20 height 20
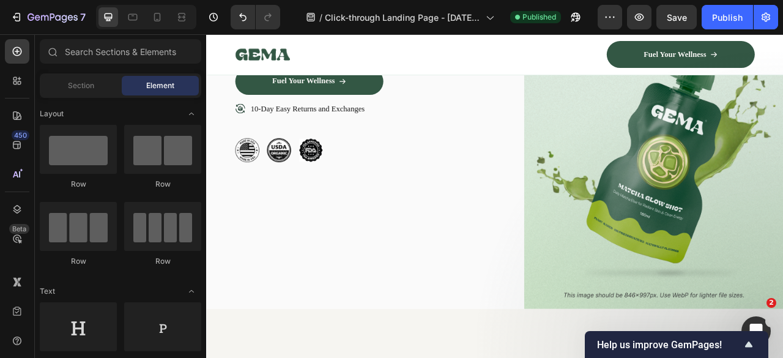
scroll to position [0, 0]
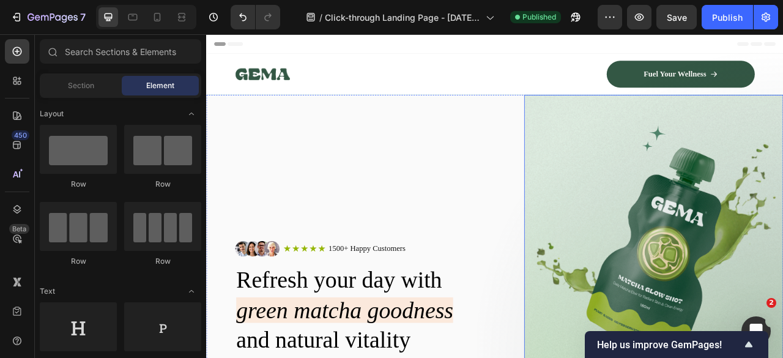
click at [782, 206] on img at bounding box center [775, 305] width 330 height 388
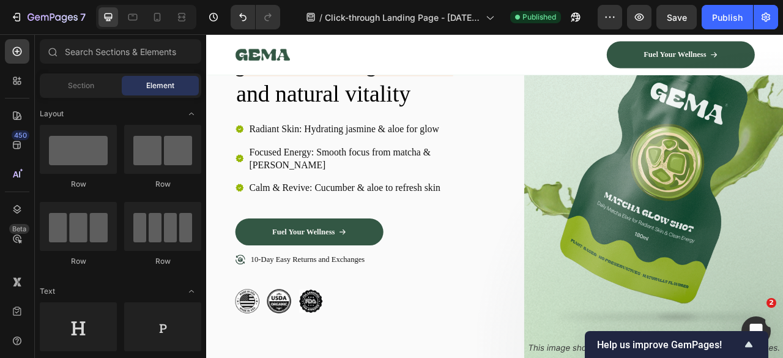
scroll to position [225, 0]
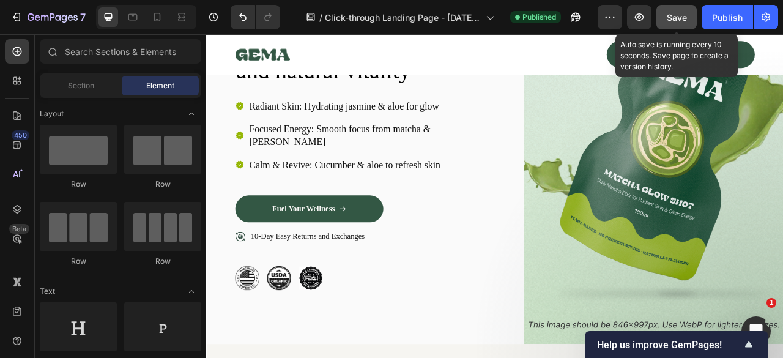
click at [679, 14] on span "Save" at bounding box center [677, 17] width 20 height 10
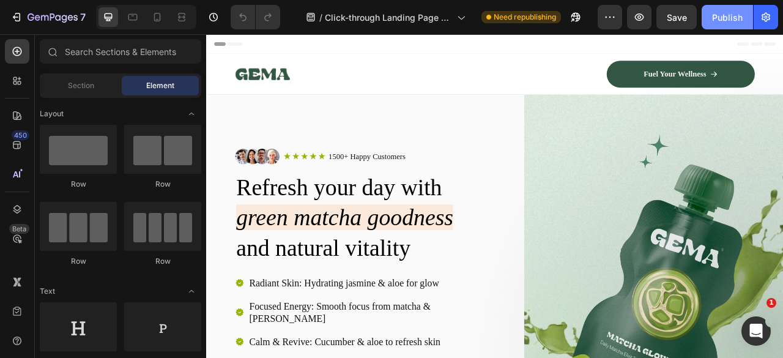
click at [725, 12] on div "Publish" at bounding box center [727, 17] width 31 height 13
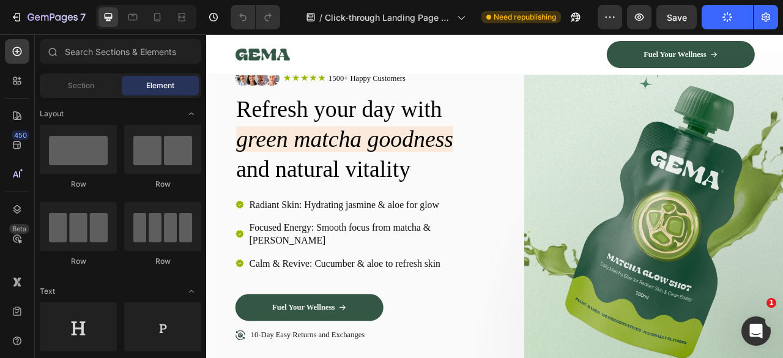
scroll to position [55, 0]
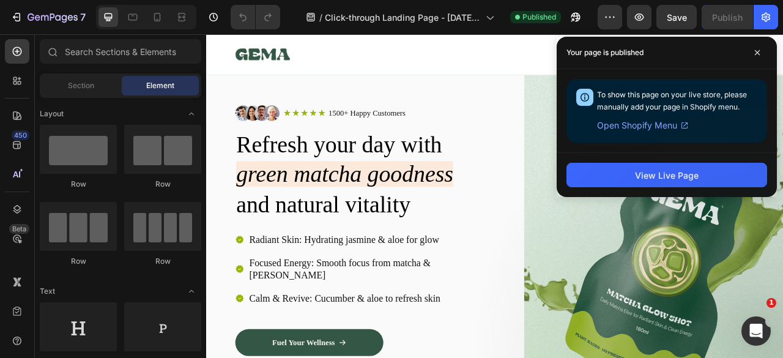
click at [653, 127] on span "Open Shopify Menu" at bounding box center [637, 125] width 80 height 15
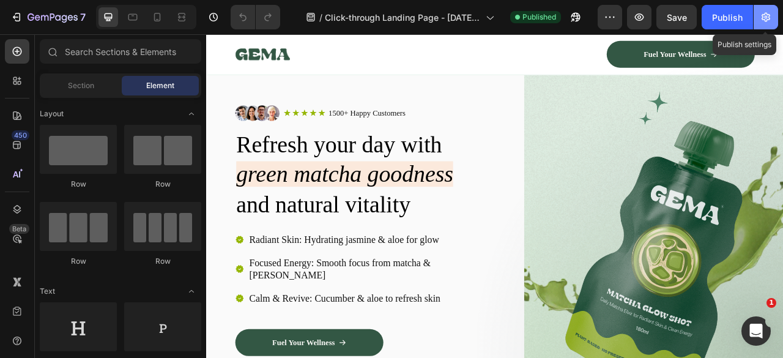
click at [757, 20] on button "button" at bounding box center [765, 17] width 24 height 24
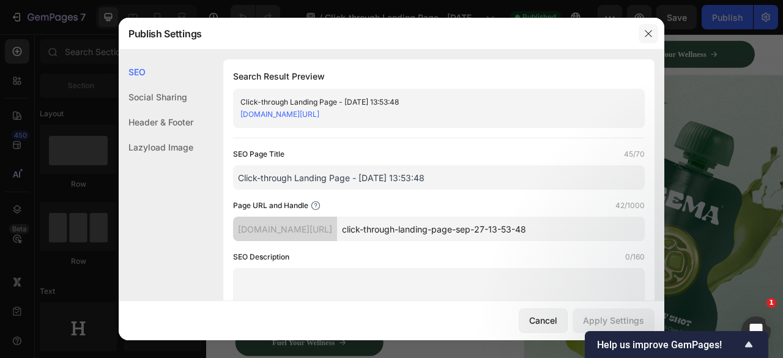
click at [642, 34] on button "button" at bounding box center [648, 34] width 20 height 20
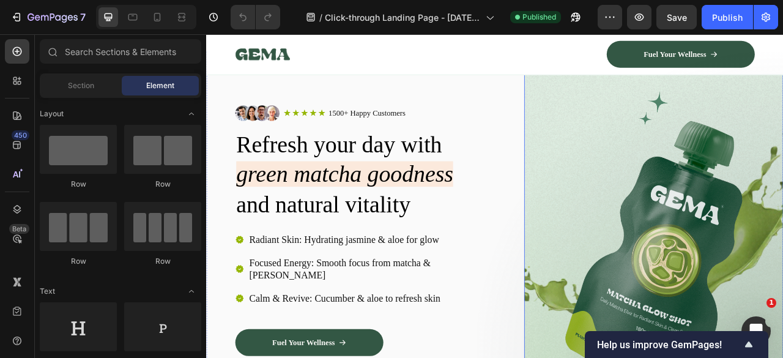
click at [782, 213] on img at bounding box center [775, 311] width 330 height 511
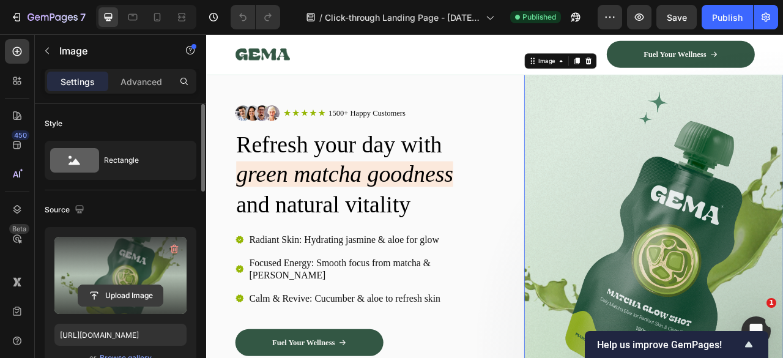
click at [120, 296] on input "file" at bounding box center [120, 295] width 84 height 21
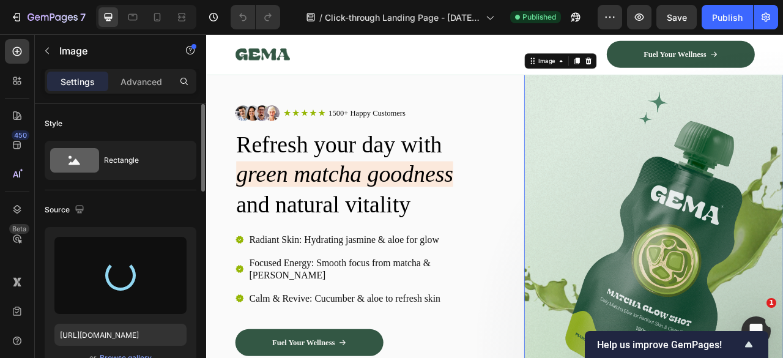
type input "https://cdn.shopify.com/s/files/1/0910/8753/6473/files/gempages_577334473004155…"
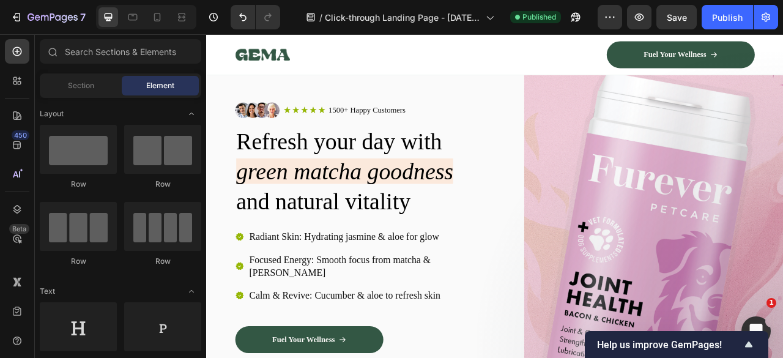
scroll to position [0, 0]
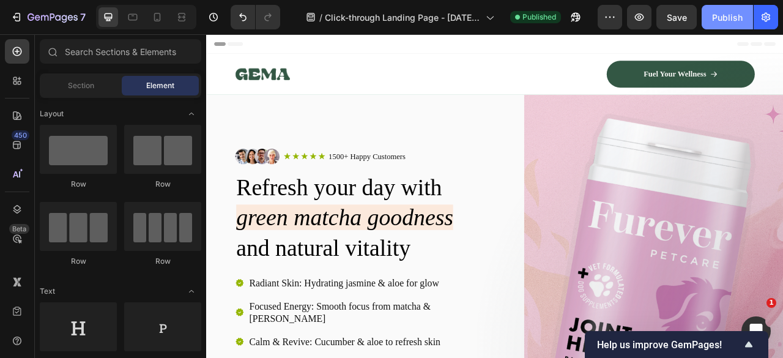
click at [731, 23] on div "Publish" at bounding box center [727, 17] width 31 height 13
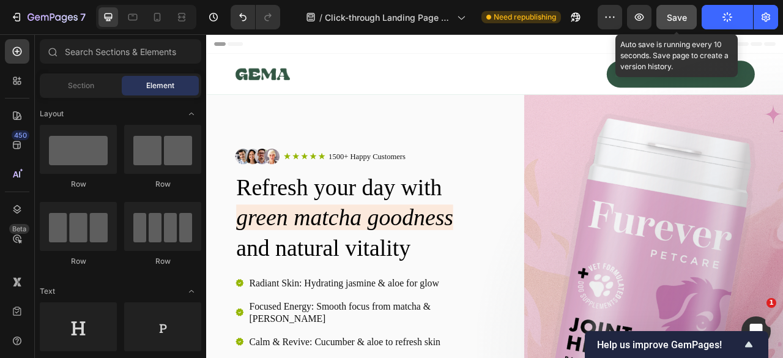
click at [666, 17] on button "Save" at bounding box center [676, 17] width 40 height 24
